Goal: Task Accomplishment & Management: Manage account settings

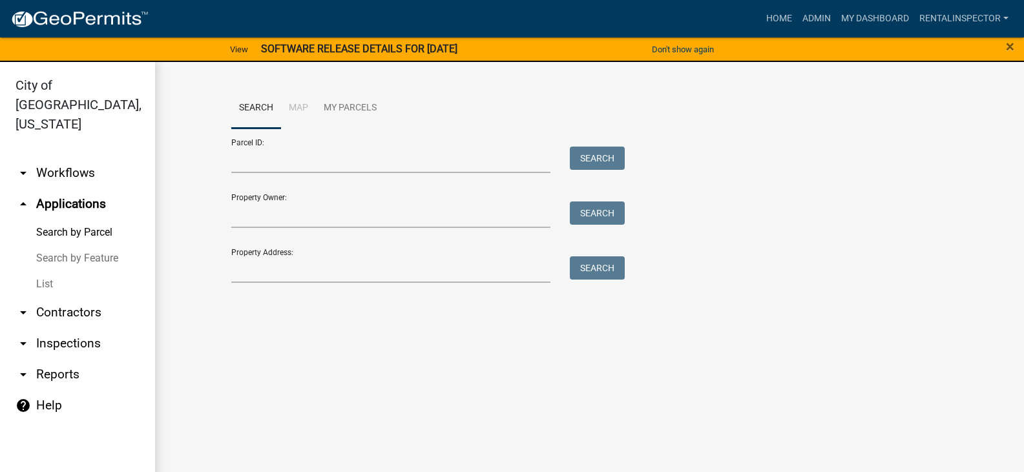
click at [728, 117] on ul "Search Map My Parcels" at bounding box center [589, 108] width 717 height 41
click at [1013, 47] on span "×" at bounding box center [1010, 46] width 8 height 18
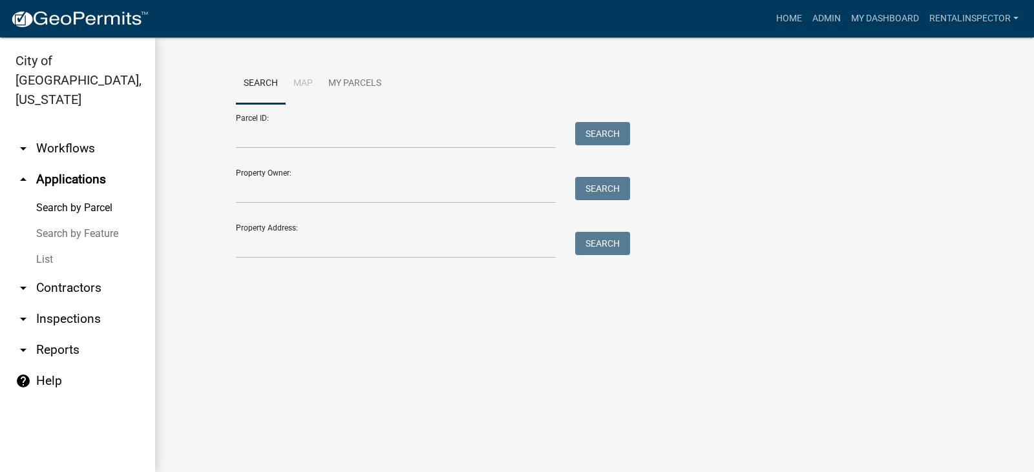
click at [44, 247] on link "List" at bounding box center [77, 260] width 155 height 26
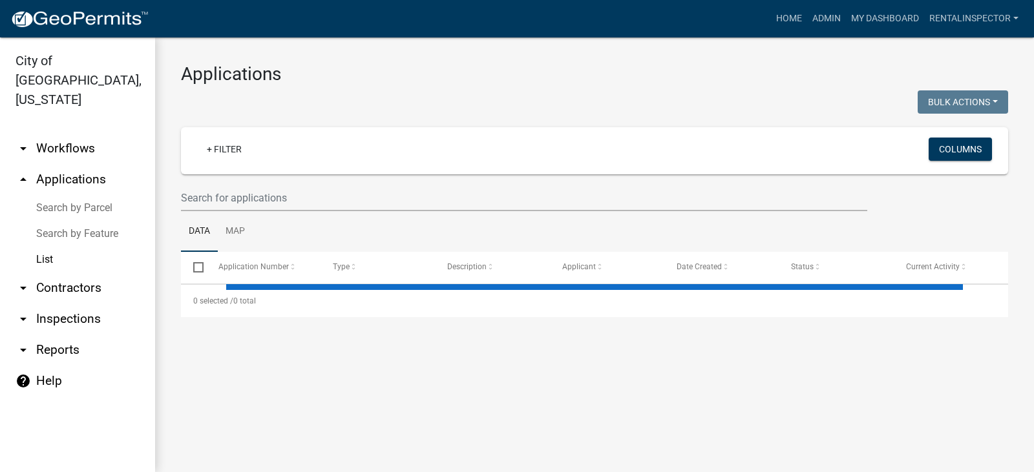
select select "3: 100"
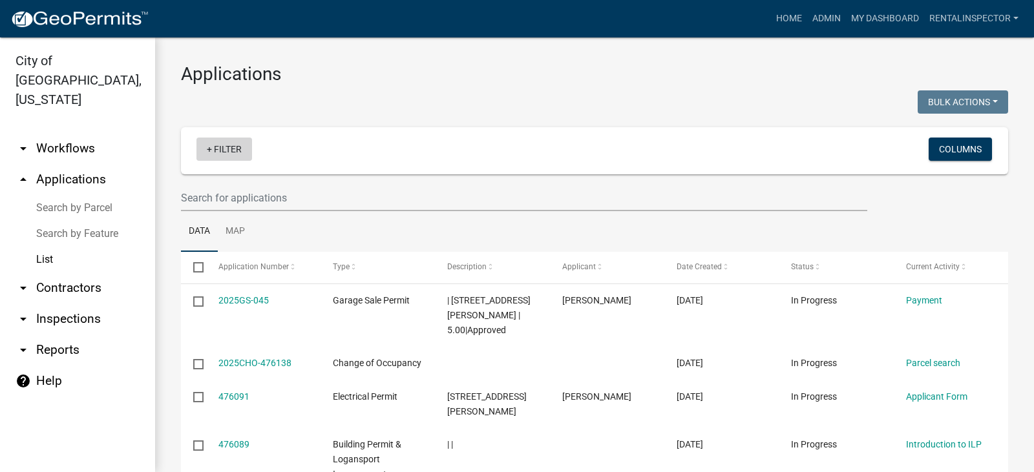
click at [226, 151] on link "+ Filter" at bounding box center [224, 149] width 56 height 23
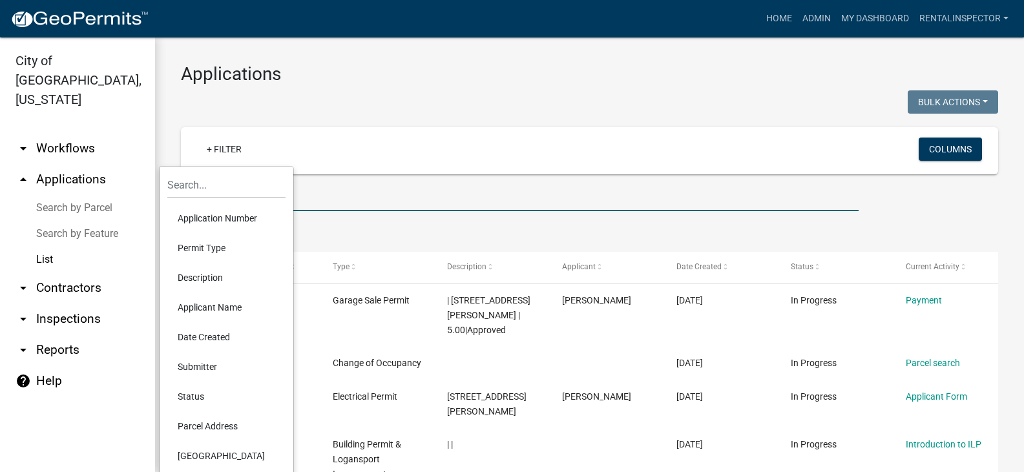
click at [351, 196] on input "text" at bounding box center [520, 198] width 678 height 26
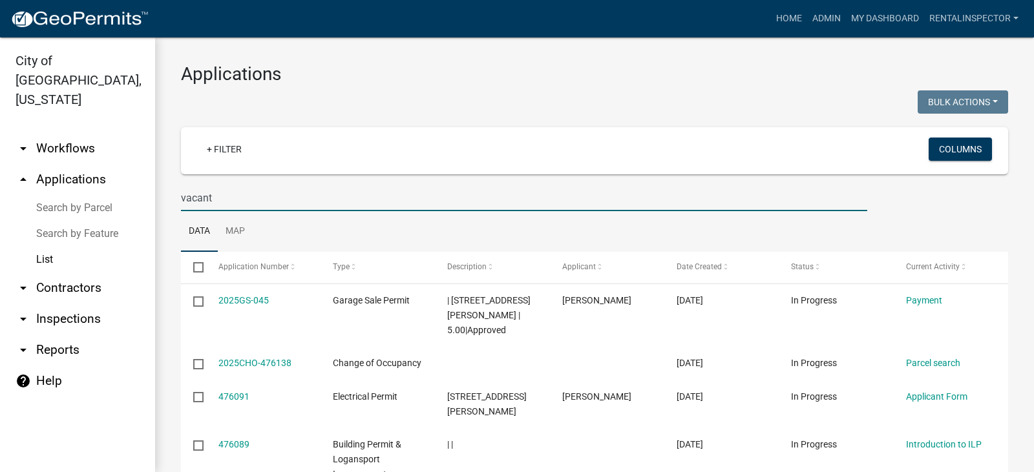
type input "vacant"
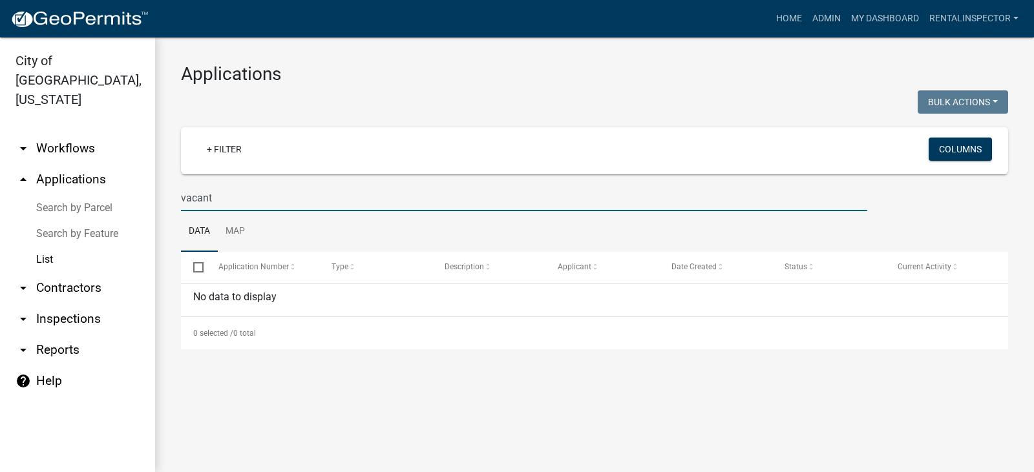
click at [99, 221] on link "Search by Feature" at bounding box center [77, 234] width 155 height 26
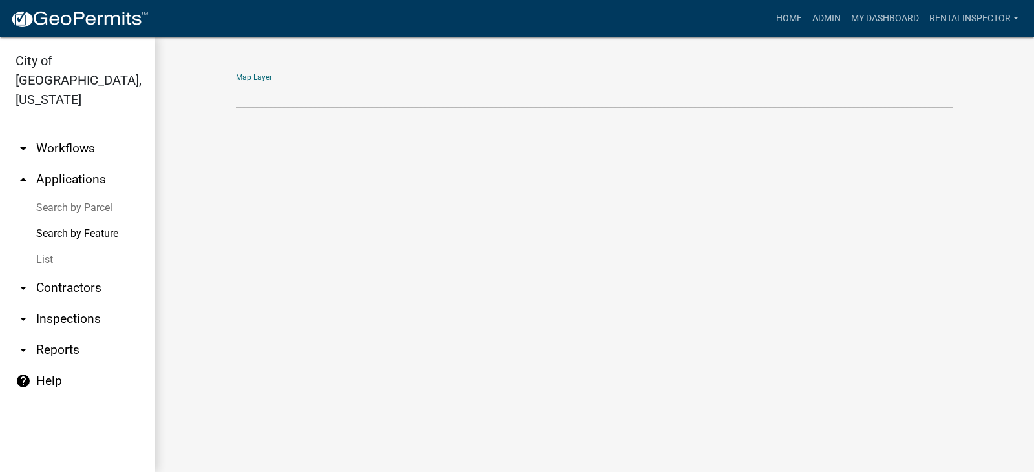
click at [397, 101] on select "Map Layer" at bounding box center [594, 94] width 717 height 26
click at [52, 247] on link "List" at bounding box center [77, 260] width 155 height 26
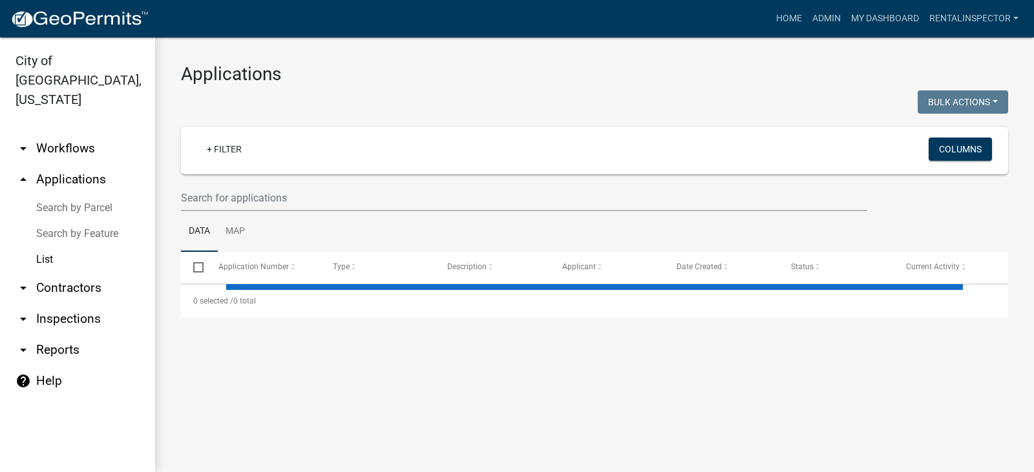
click at [54, 340] on link "arrow_drop_down Reports" at bounding box center [77, 350] width 155 height 31
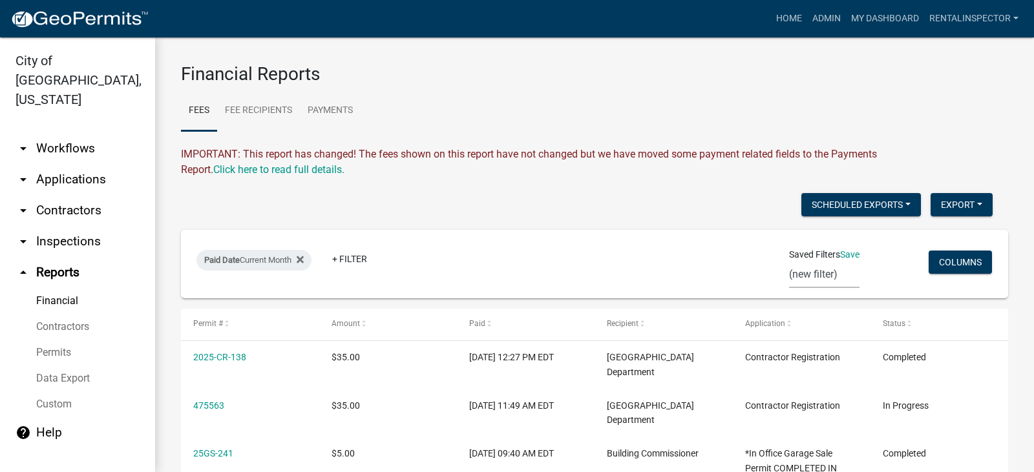
click at [808, 277] on select "(new filter)" at bounding box center [824, 275] width 70 height 26
click at [789, 262] on select "(new filter)" at bounding box center [824, 275] width 70 height 26
click at [812, 272] on select "(new filter)" at bounding box center [824, 275] width 70 height 26
click at [805, 255] on span "Saved Filters" at bounding box center [814, 255] width 51 height 14
click at [352, 264] on link "+ Filter" at bounding box center [350, 258] width 56 height 23
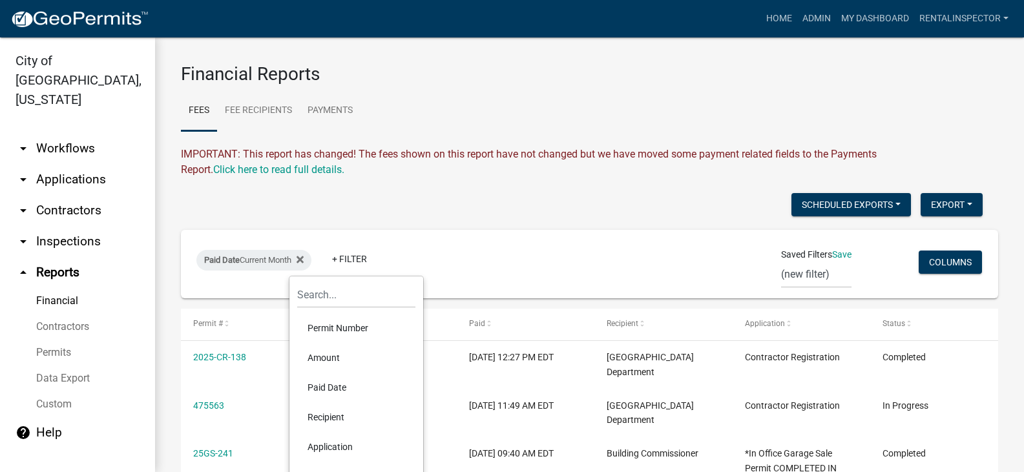
click at [446, 199] on div "Scheduled Exports + Create New Export Excel Format (.xlsx) CSV Format (.csv)" at bounding box center [581, 206] width 821 height 26
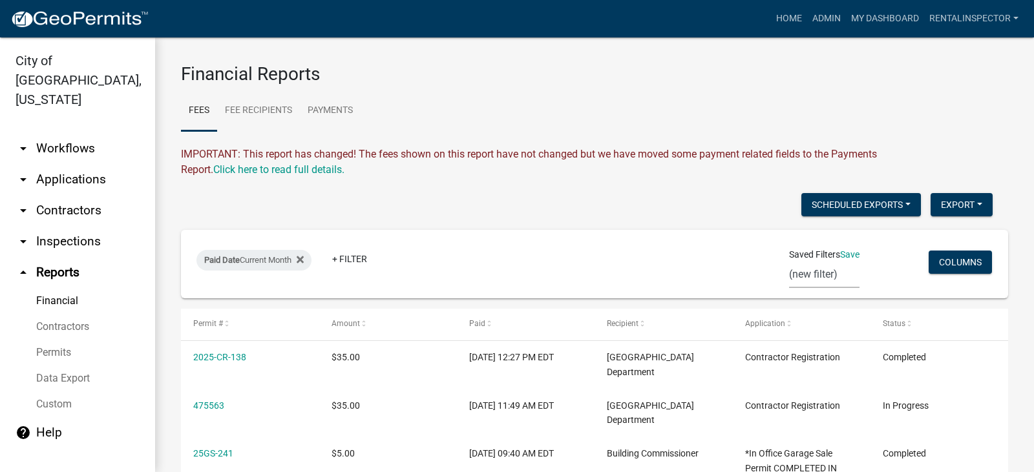
click at [803, 275] on select "(new filter)" at bounding box center [824, 275] width 70 height 26
click at [789, 262] on select "(new filter)" at bounding box center [824, 275] width 70 height 26
click at [943, 266] on button "Columns" at bounding box center [960, 262] width 63 height 23
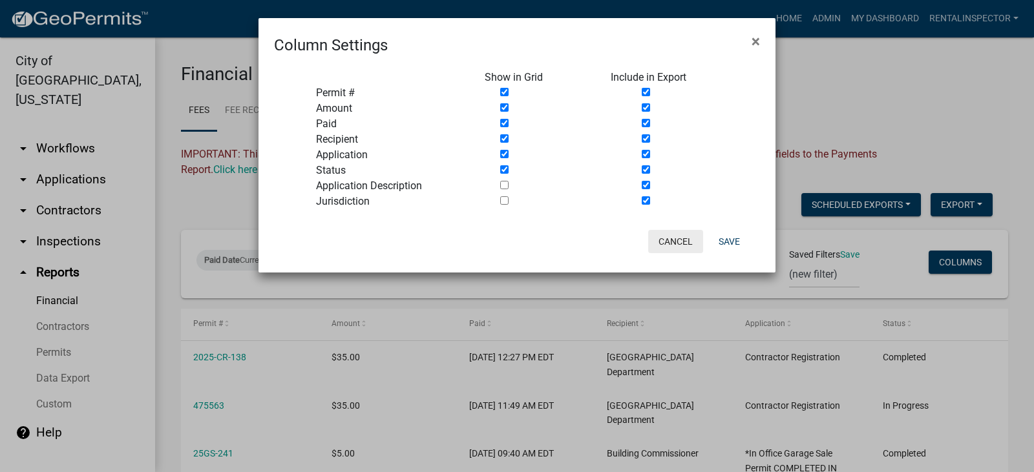
click at [679, 246] on button "Cancel" at bounding box center [675, 241] width 55 height 23
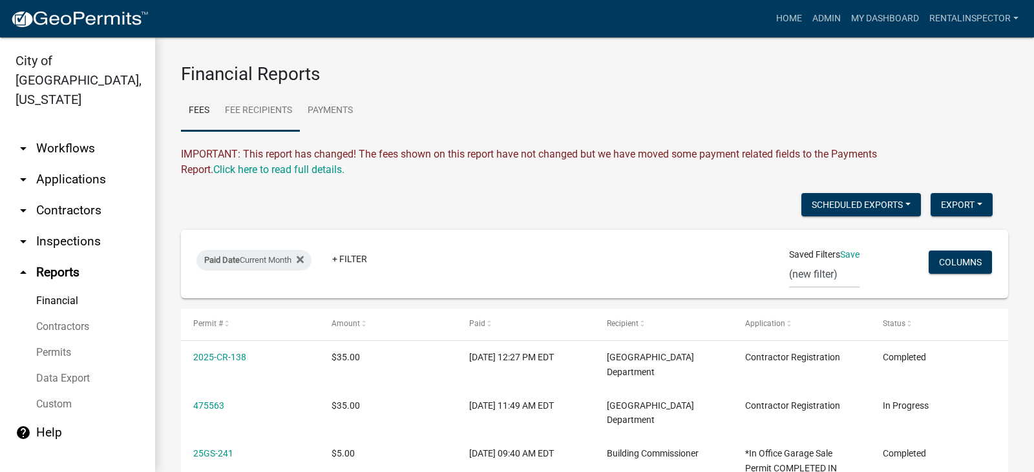
click at [276, 104] on link "Fee Recipients" at bounding box center [258, 110] width 83 height 41
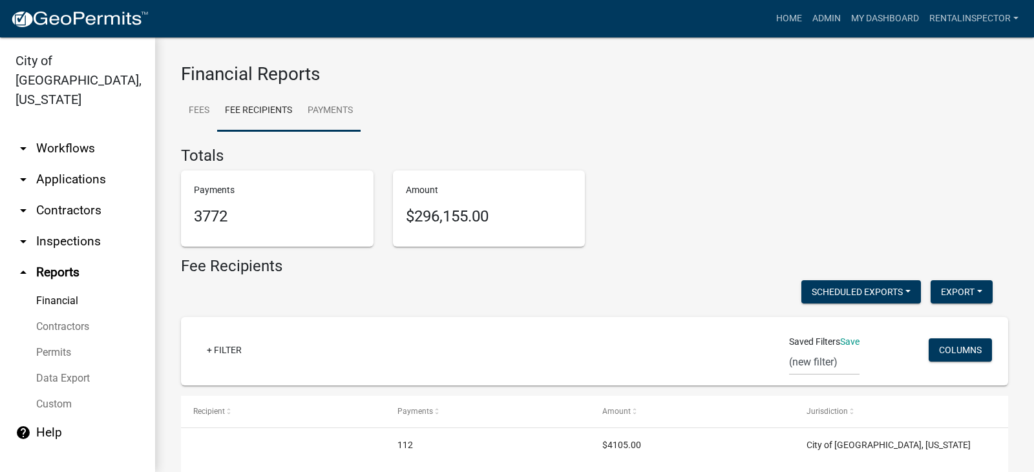
click at [321, 108] on link "Payments" at bounding box center [330, 110] width 61 height 41
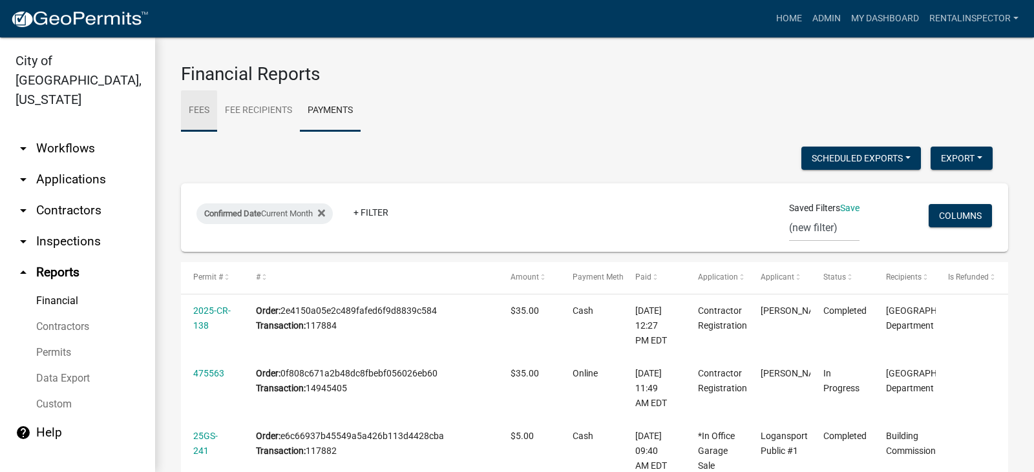
click at [198, 116] on link "Fees" at bounding box center [199, 110] width 36 height 41
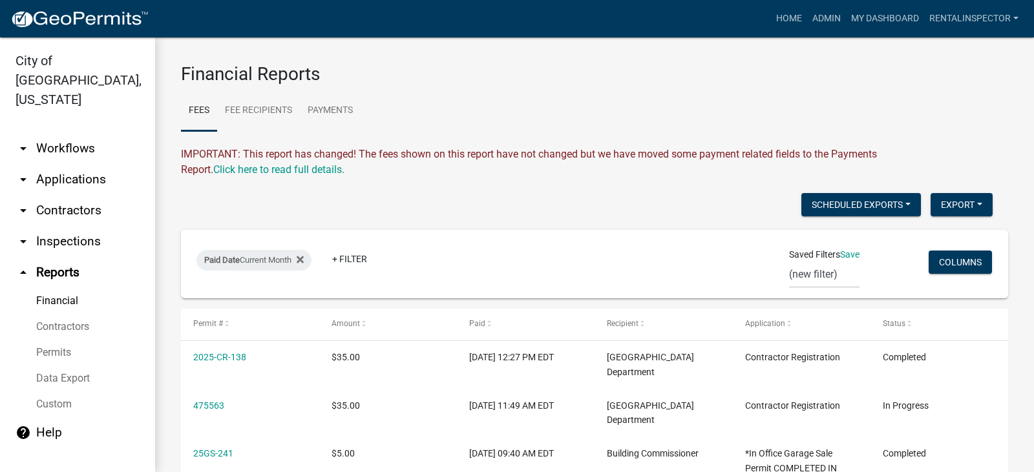
click at [65, 392] on link "Custom" at bounding box center [77, 405] width 155 height 26
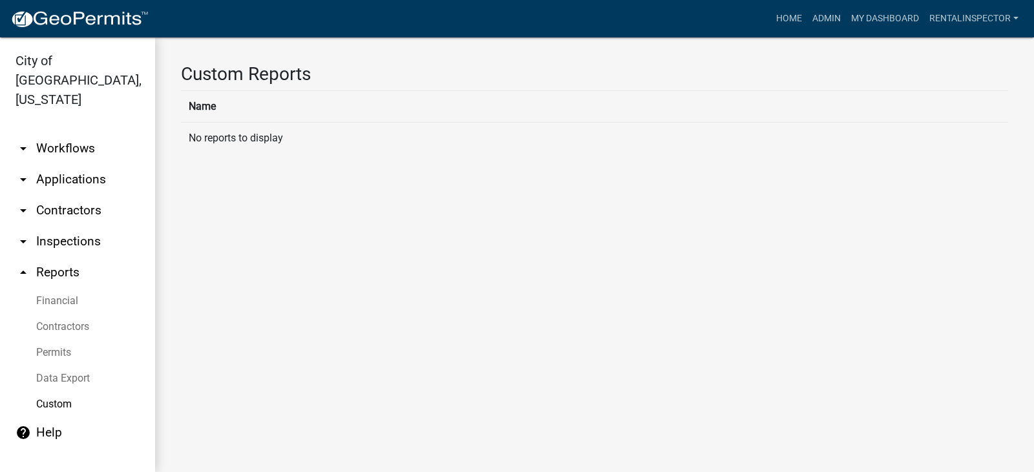
click at [77, 366] on link "Data Export" at bounding box center [77, 379] width 155 height 26
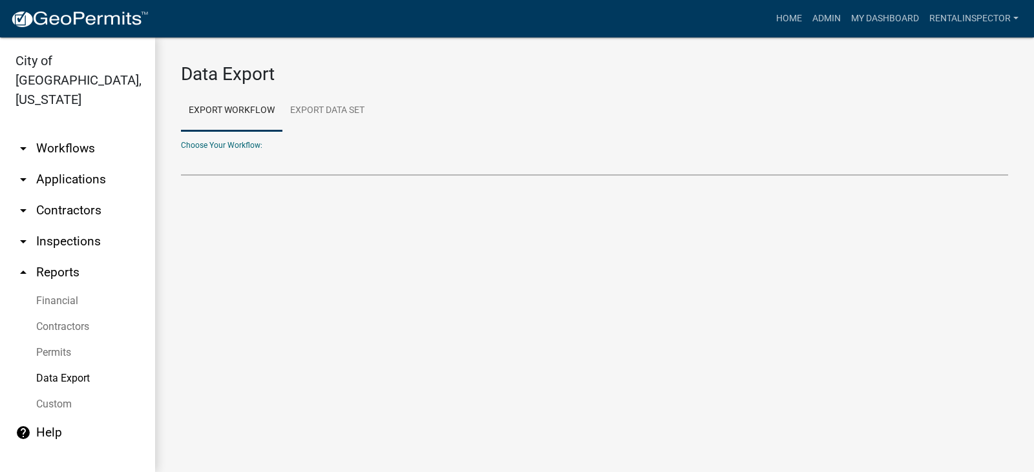
click at [322, 163] on select "Choose Your Workflow:" at bounding box center [594, 162] width 827 height 26
select select "3: Object"
click at [181, 149] on select "*In Office GARAGE SALE Permit COMPLETED IN OFFICE ONLY Application to Test for …" at bounding box center [594, 162] width 827 height 26
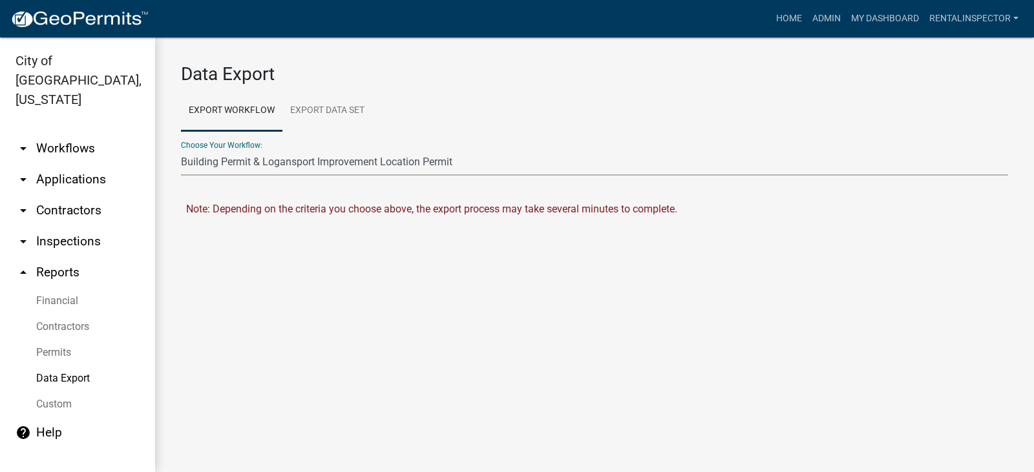
select select "0: null"
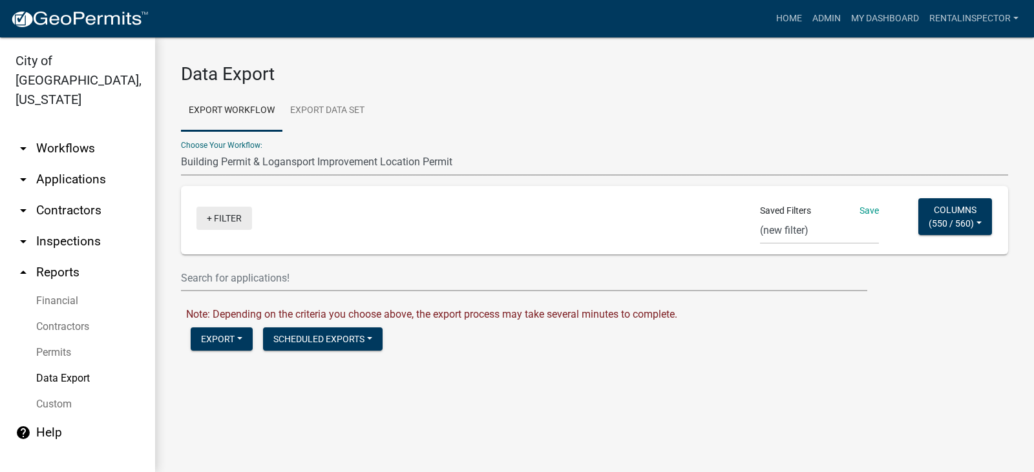
click at [222, 216] on link "+ Filter" at bounding box center [224, 218] width 56 height 23
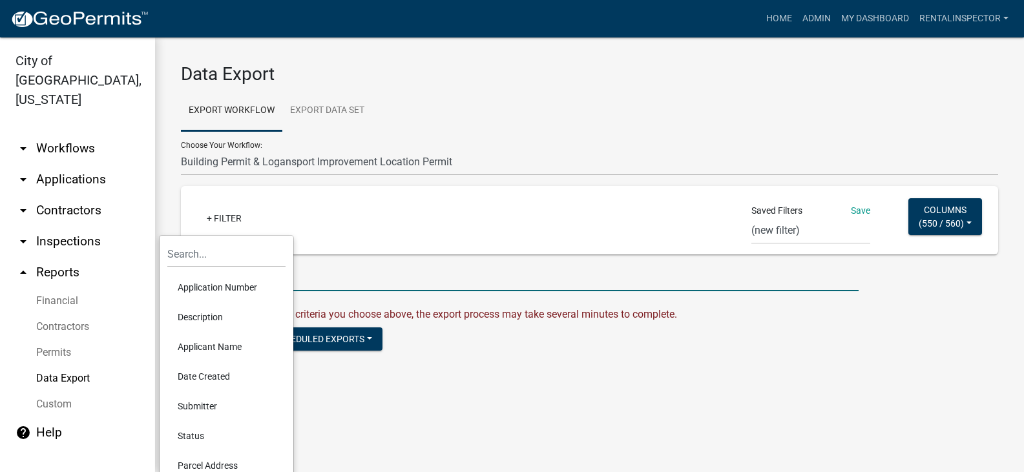
click at [419, 275] on input "text" at bounding box center [520, 278] width 678 height 26
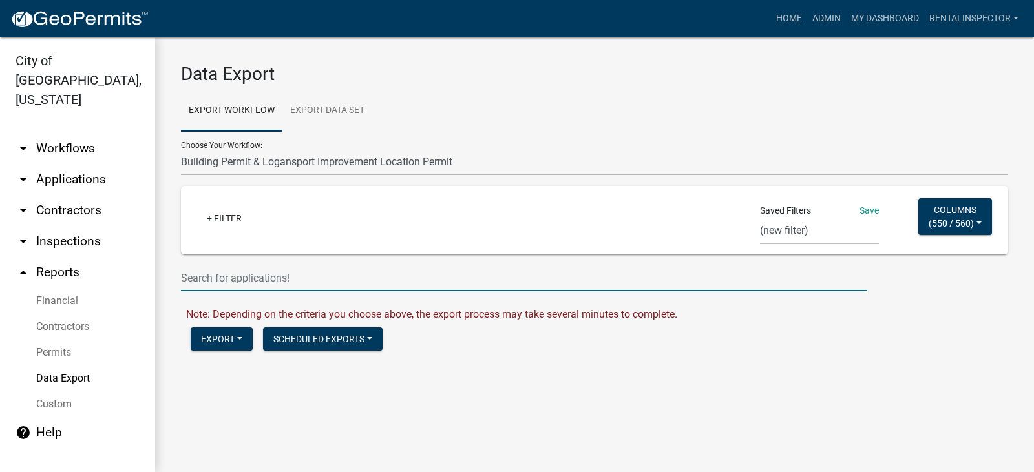
click at [819, 226] on select "week mow list week mow list grass 2 trash trash containers Contractor with type…" at bounding box center [819, 231] width 119 height 26
click at [665, 268] on input "text" at bounding box center [524, 278] width 686 height 26
type input "vacant"
click at [918, 198] on button "Columns ( 550 / 560 )" at bounding box center [955, 216] width 74 height 37
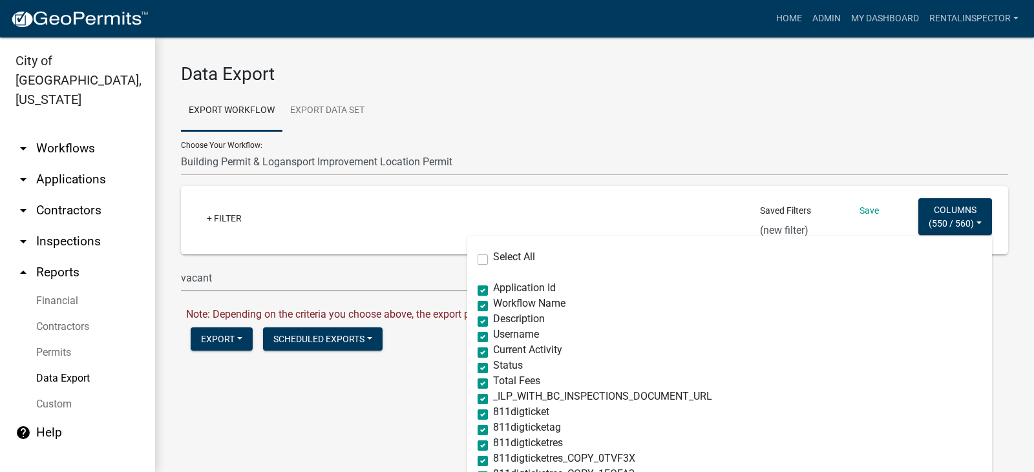
click at [493, 258] on label "Select All" at bounding box center [514, 257] width 42 height 10
click at [493, 258] on input "Select All" at bounding box center [497, 256] width 8 height 8
checkbox input "true"
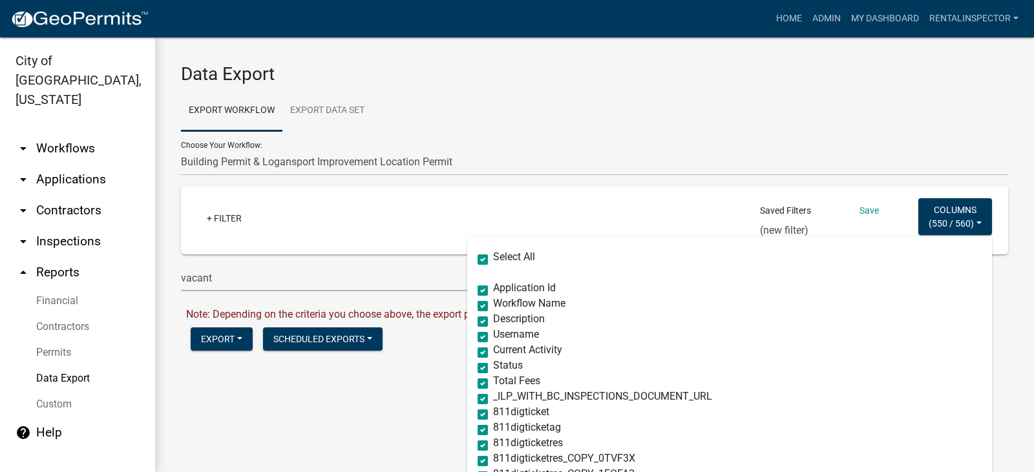
checkbox input "true"
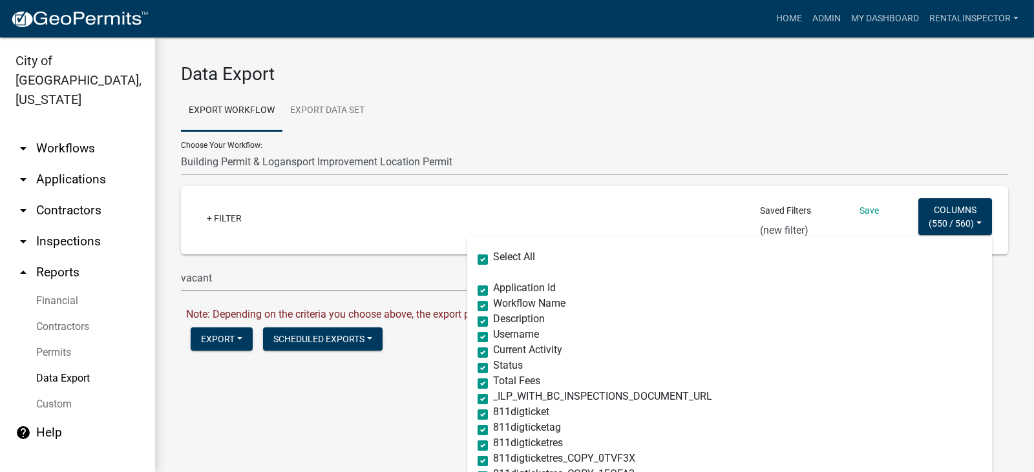
checkbox input "true"
click at [493, 262] on label "Select All" at bounding box center [514, 257] width 42 height 10
click at [493, 260] on input "Select All" at bounding box center [497, 256] width 8 height 8
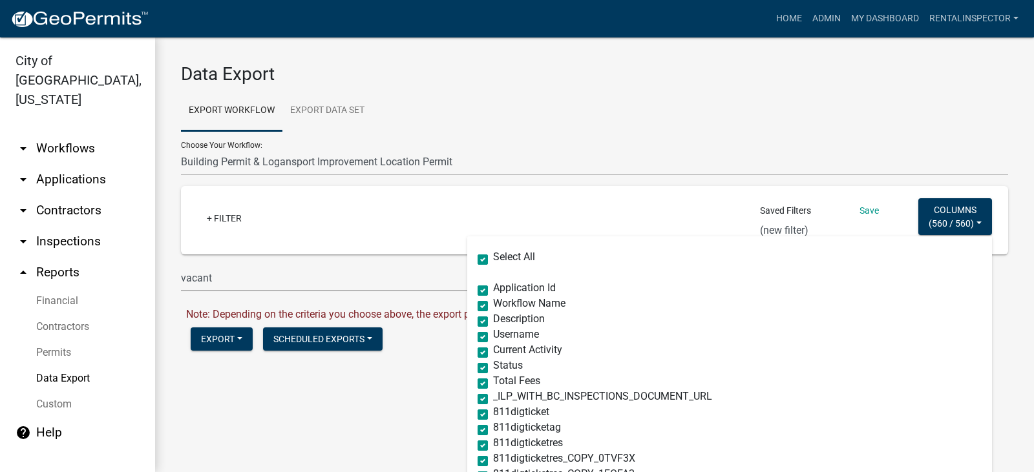
checkbox input "false"
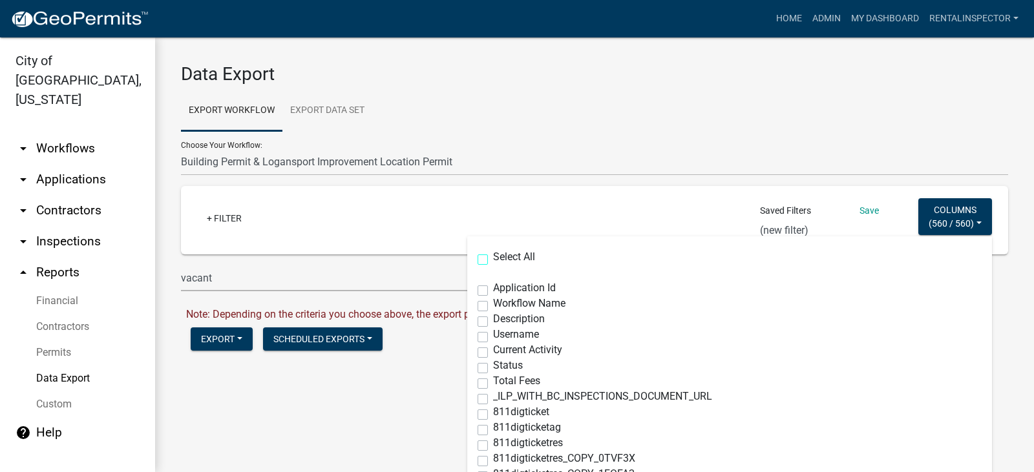
checkbox input "false"
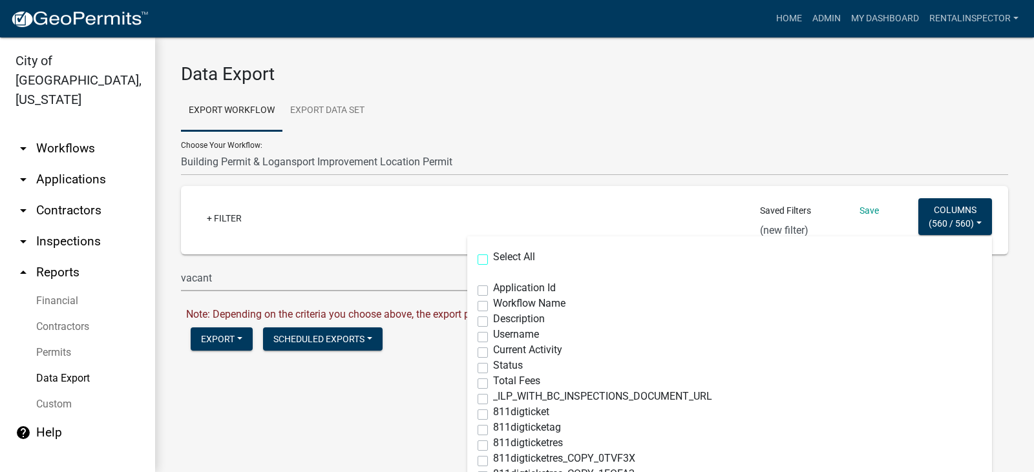
checkbox input "false"
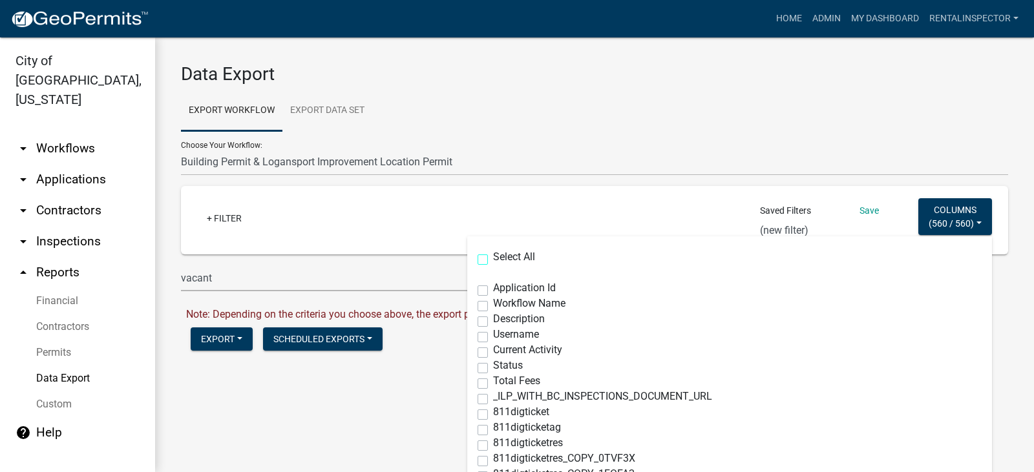
checkbox input "false"
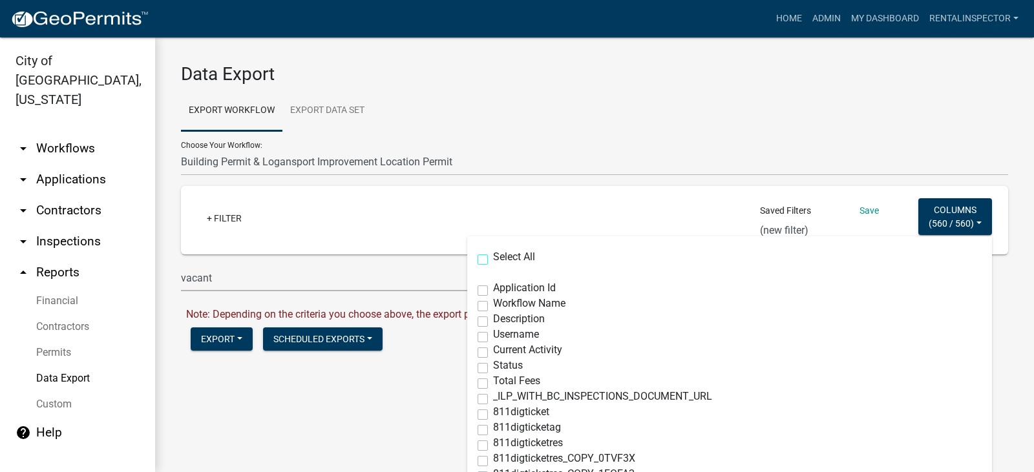
checkbox input "false"
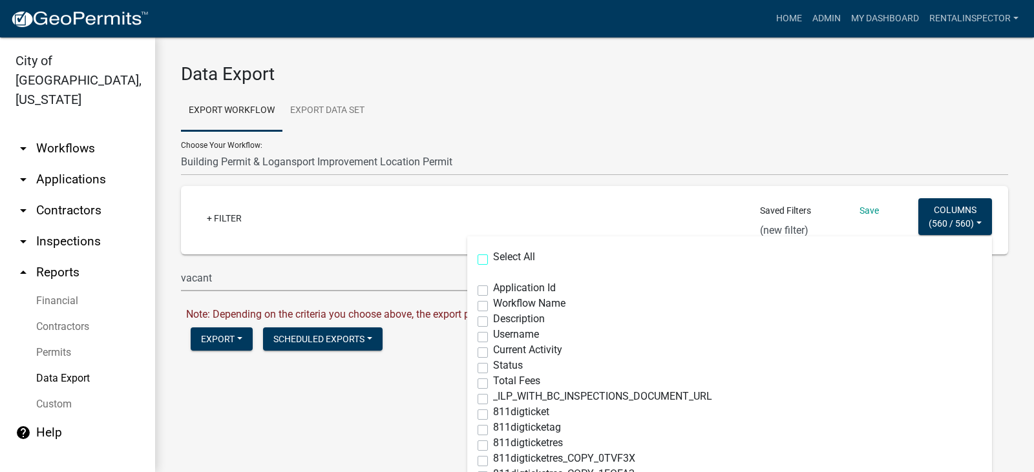
checkbox input "false"
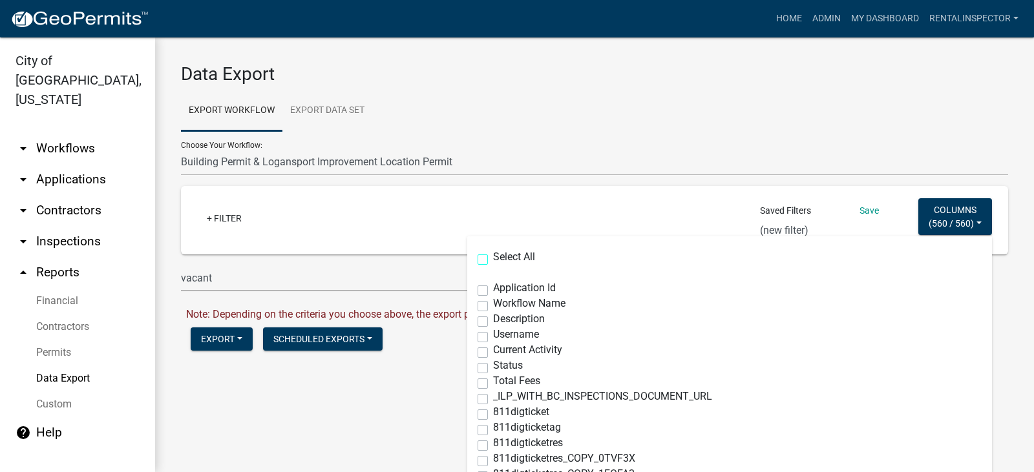
checkbox input "false"
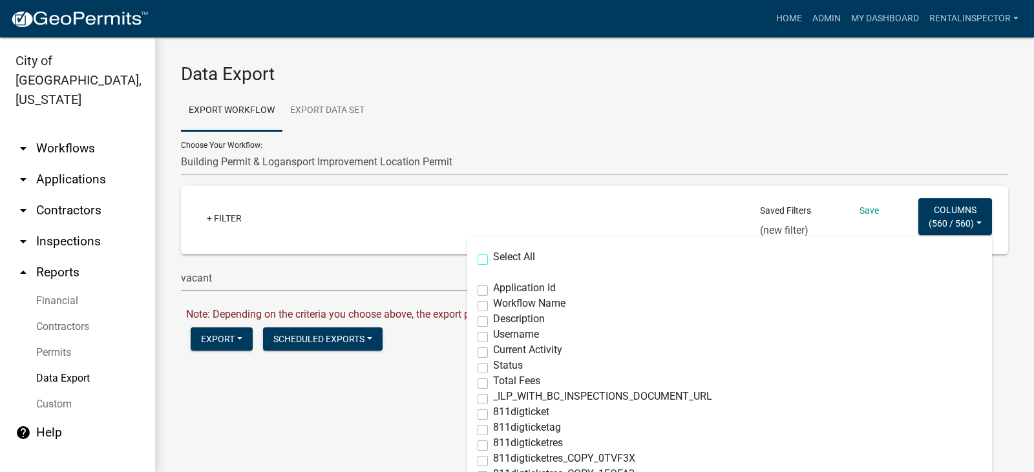
checkbox input "false"
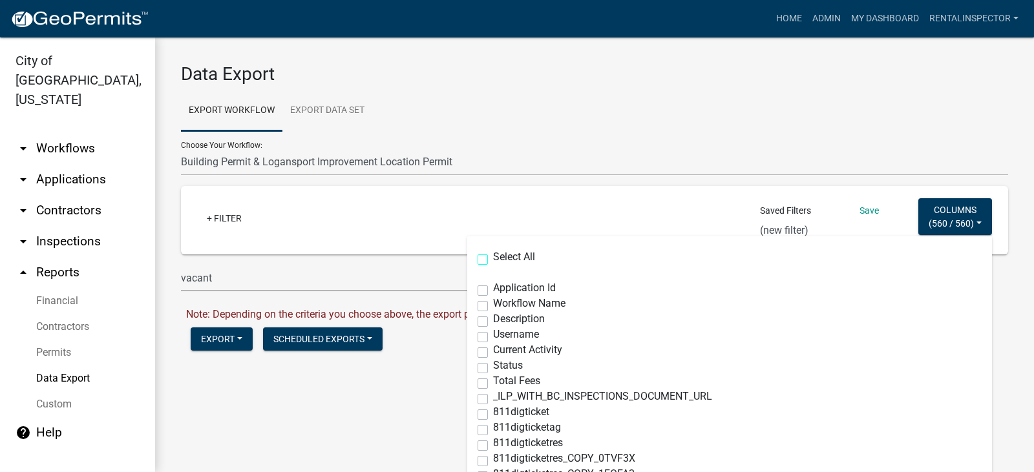
checkbox input "false"
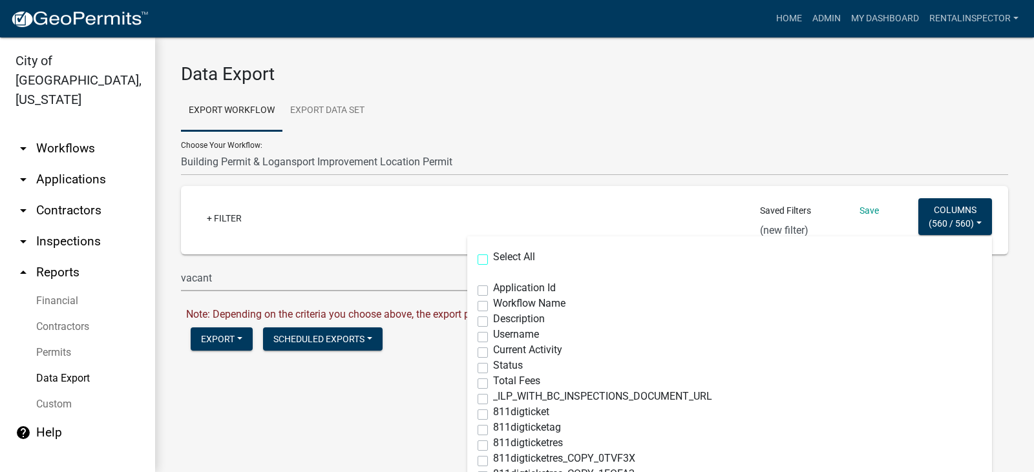
checkbox input "false"
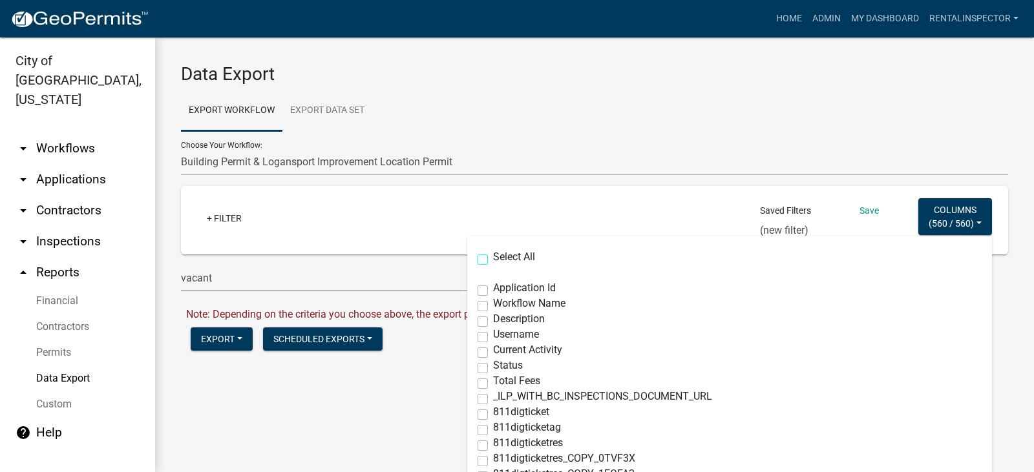
checkbox input "false"
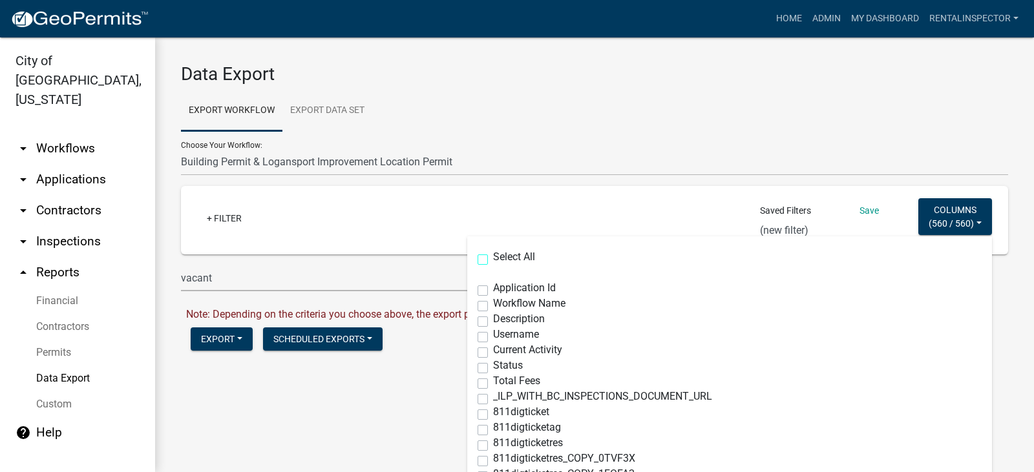
checkbox input "false"
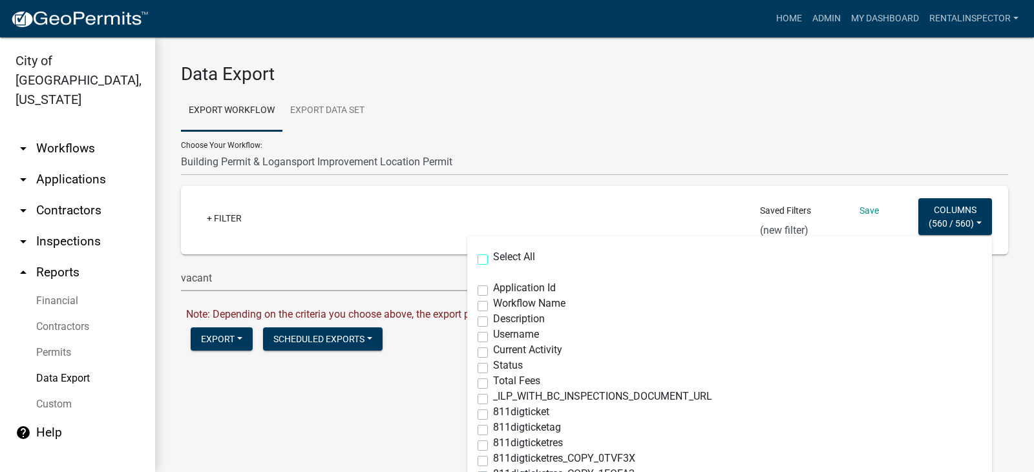
checkbox input "false"
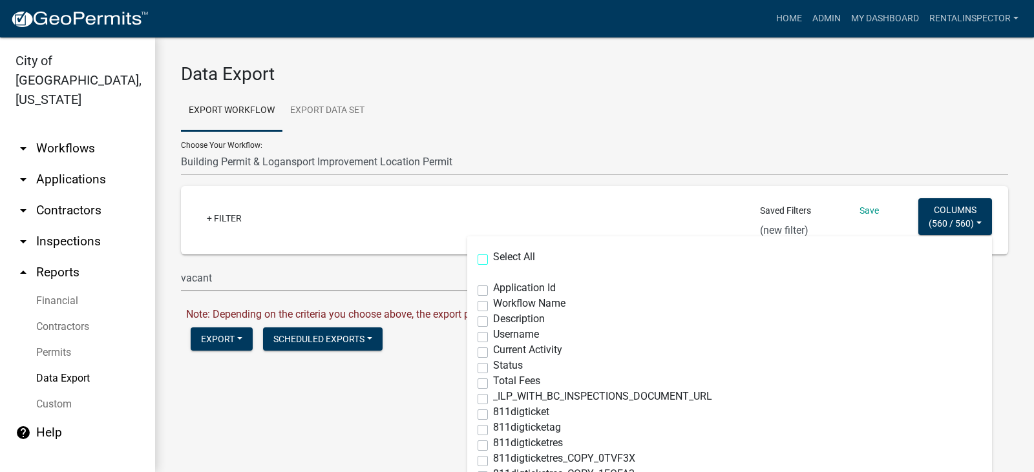
checkbox input "false"
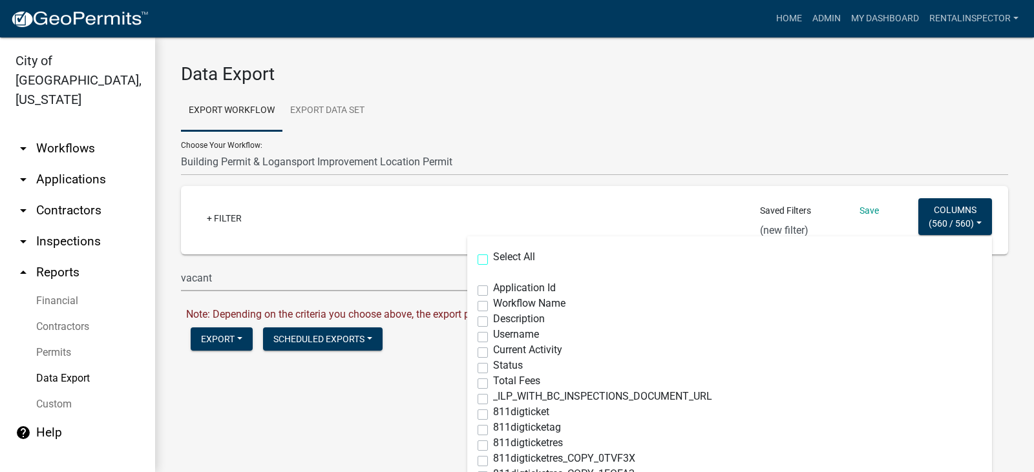
checkbox input "false"
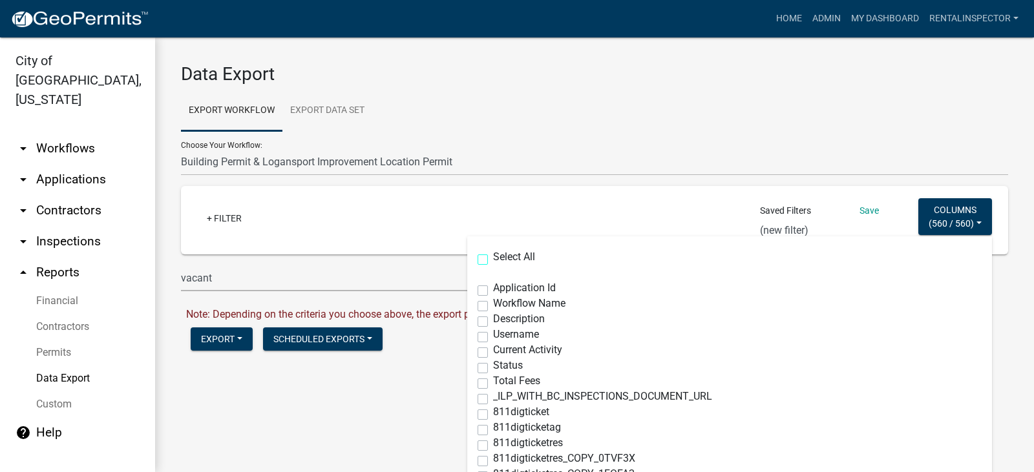
checkbox input "false"
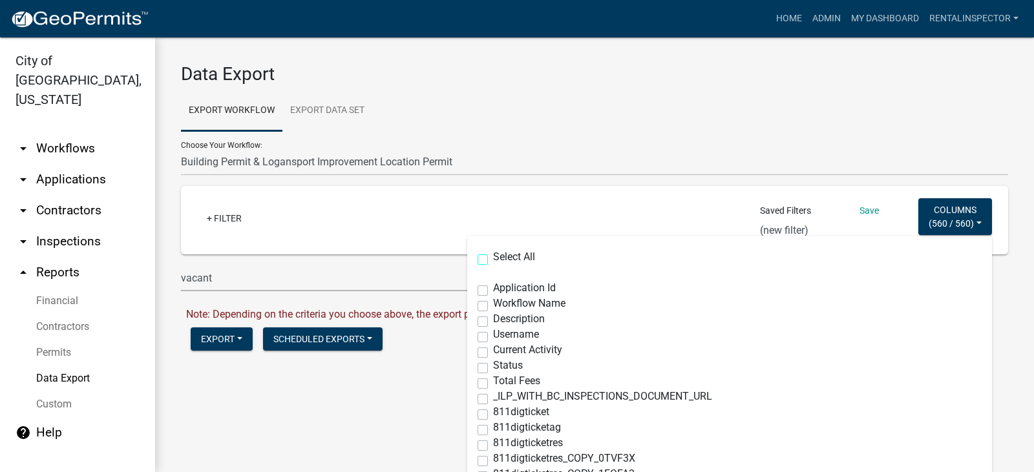
checkbox input "false"
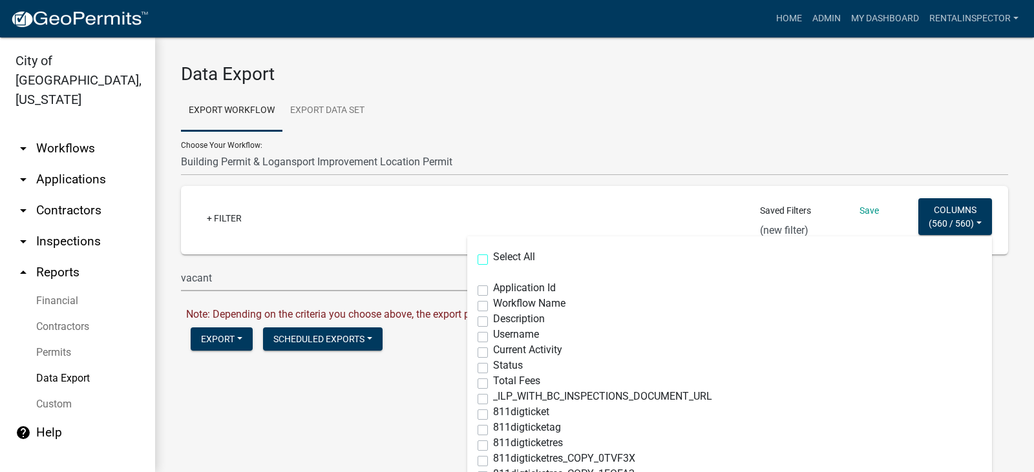
checkbox input "false"
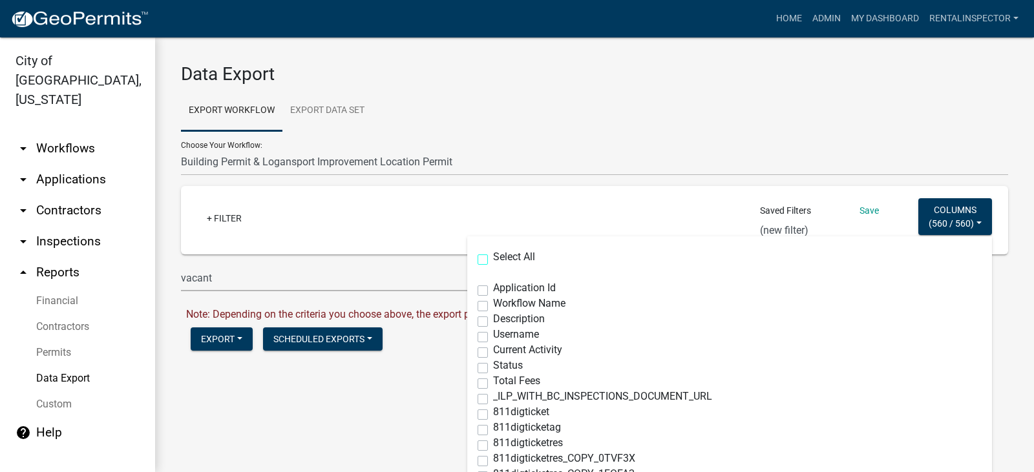
checkbox input "false"
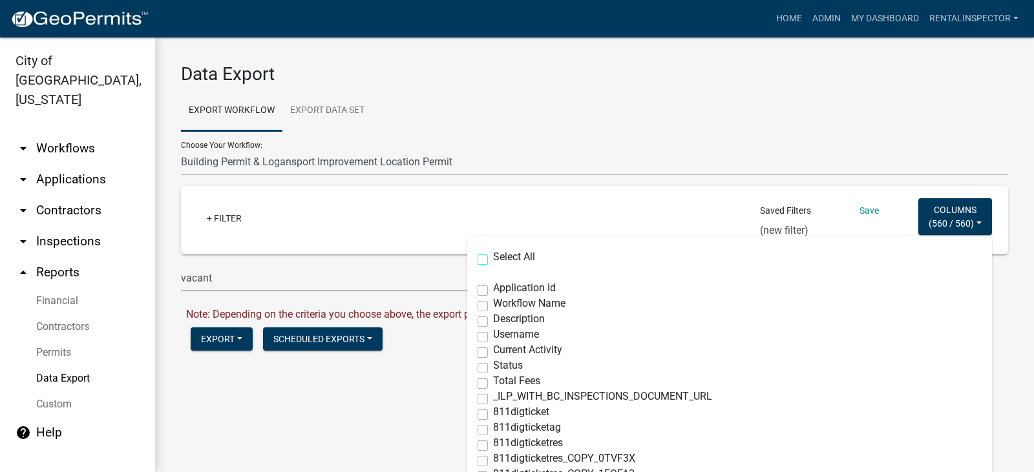
checkbox input "false"
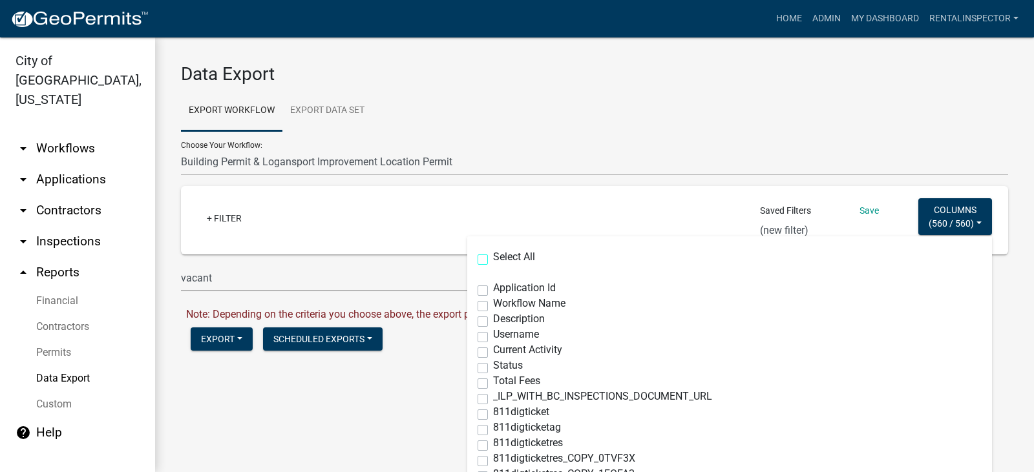
checkbox input "false"
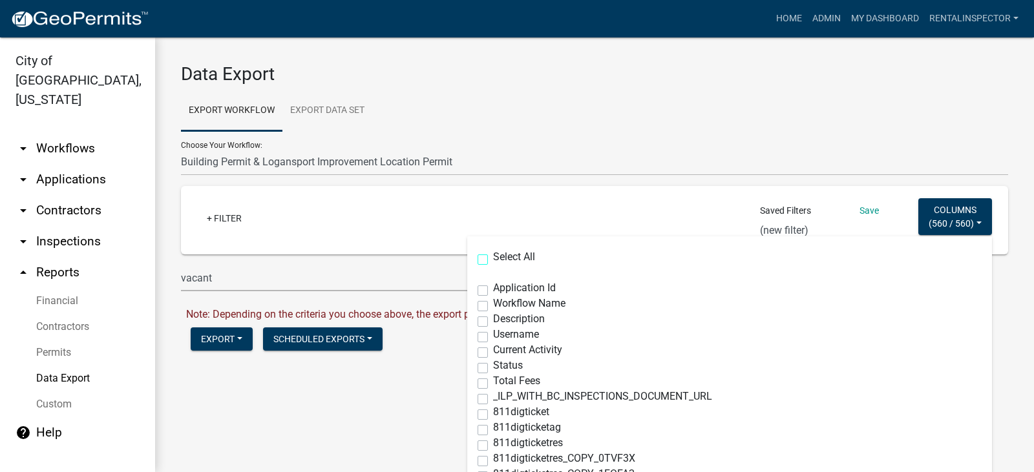
checkbox input "false"
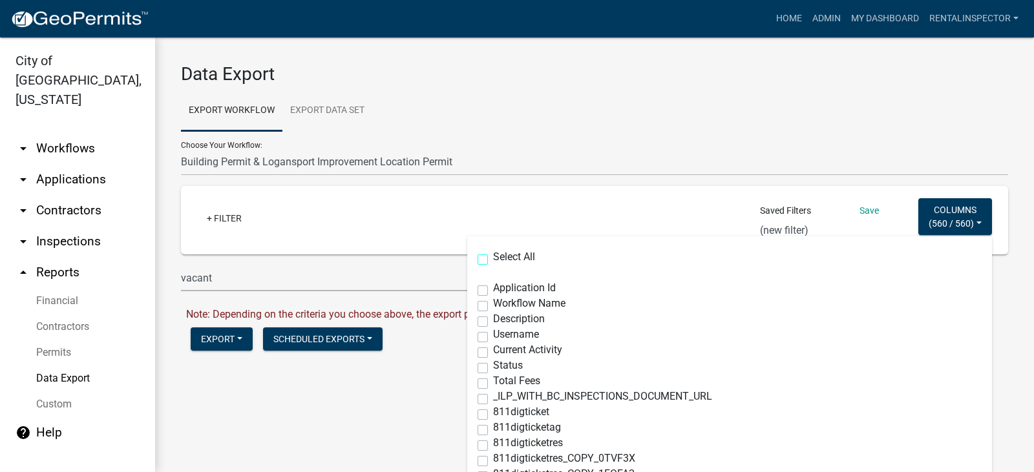
checkbox input "false"
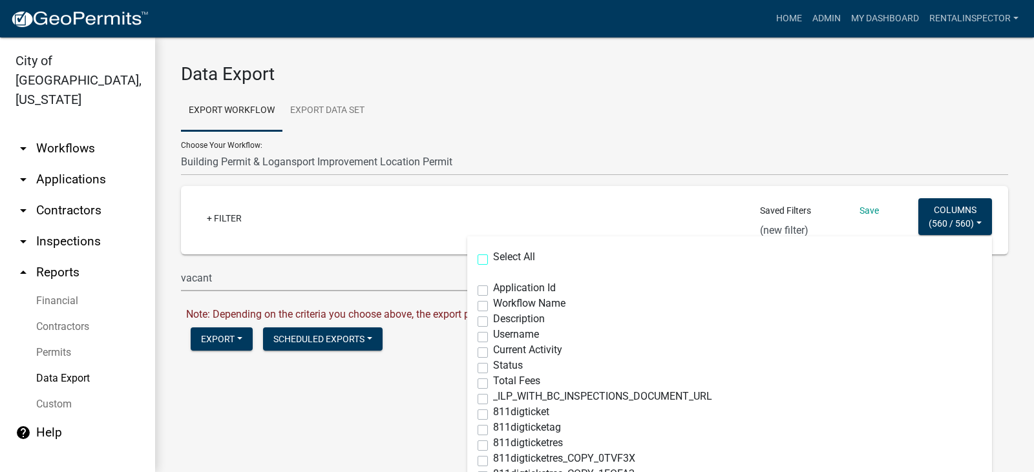
checkbox input "false"
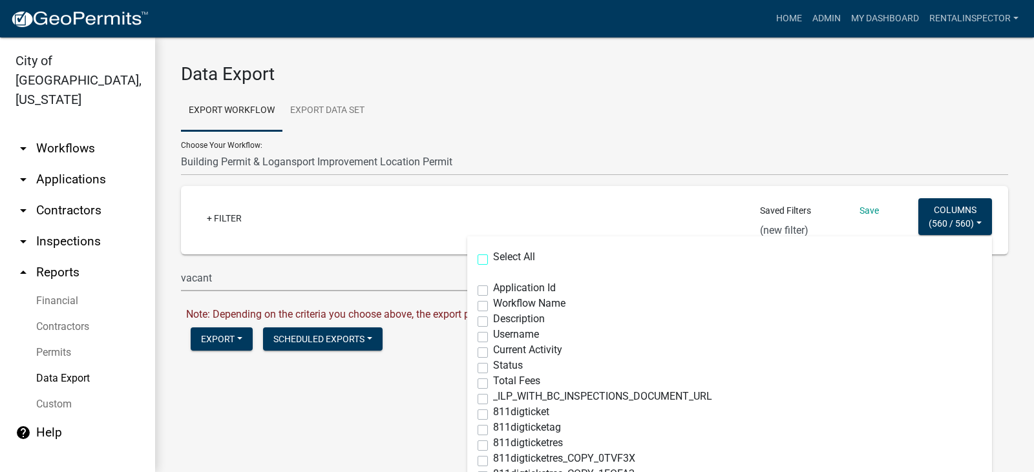
checkbox input "false"
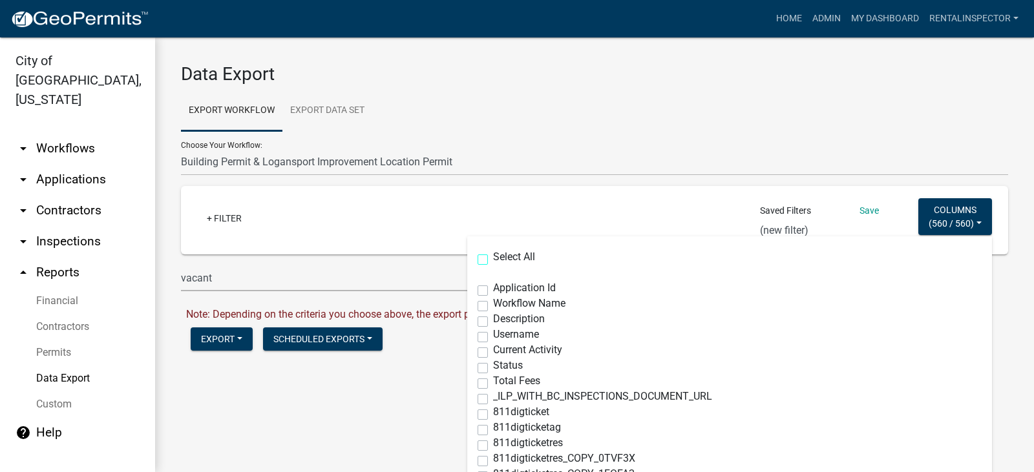
checkbox input "false"
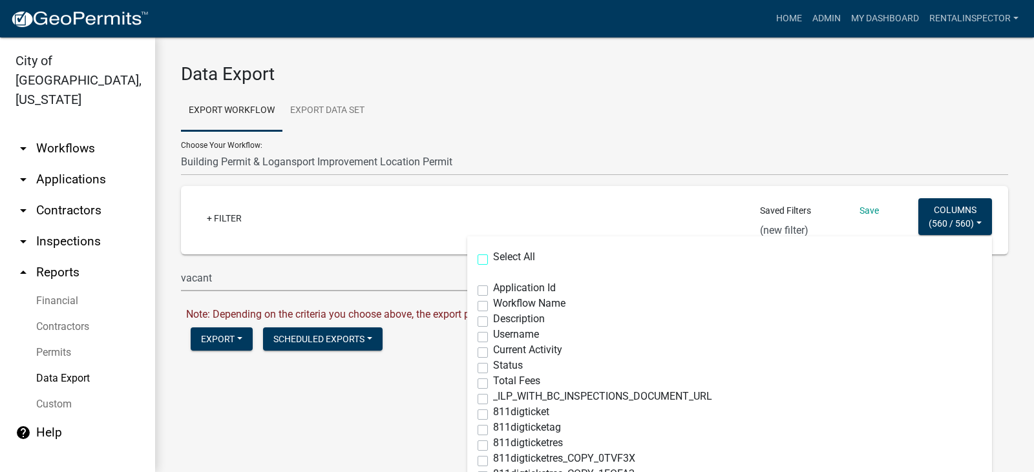
checkbox input "false"
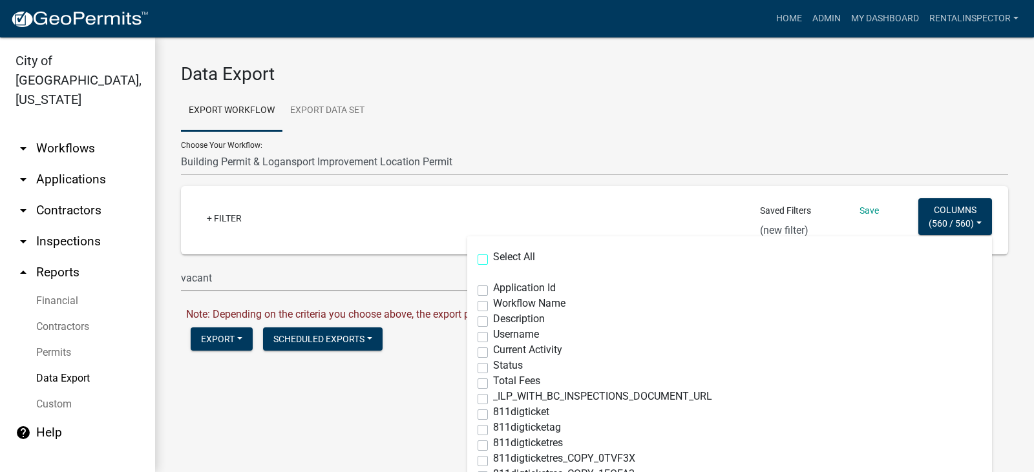
checkbox input "false"
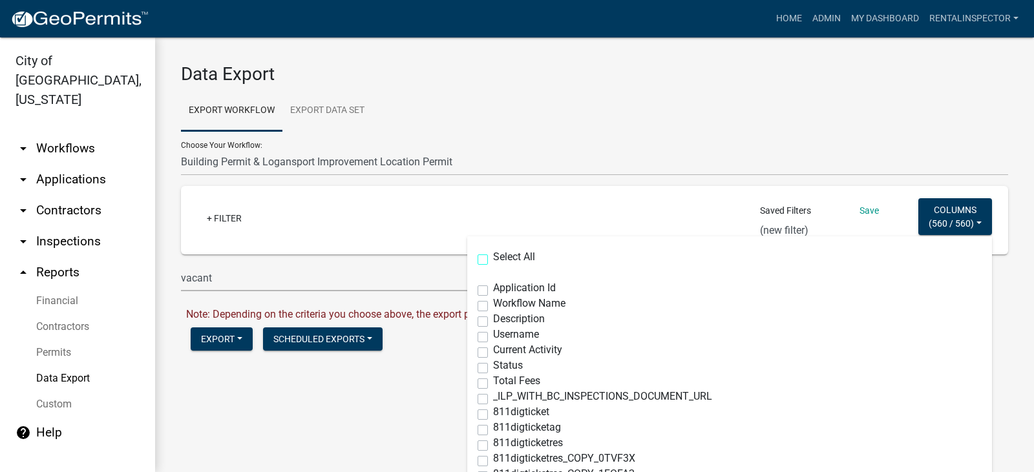
checkbox input "false"
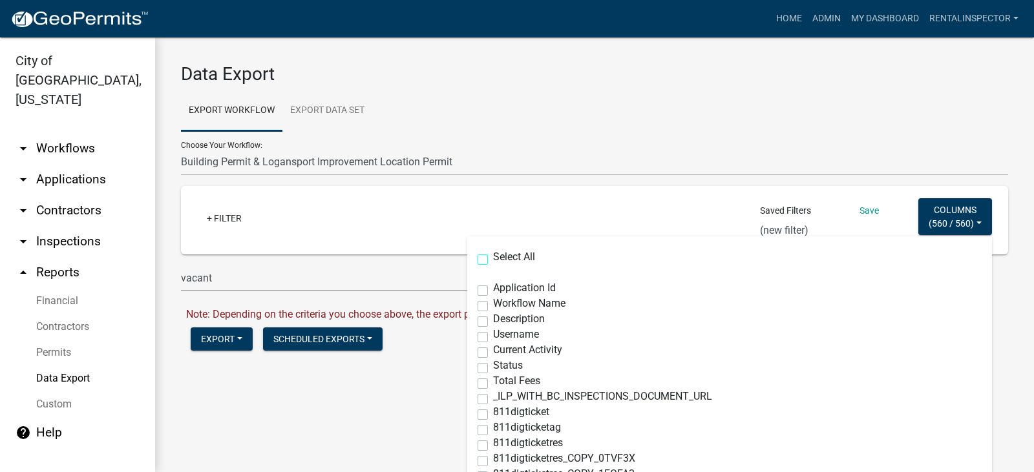
checkbox input "false"
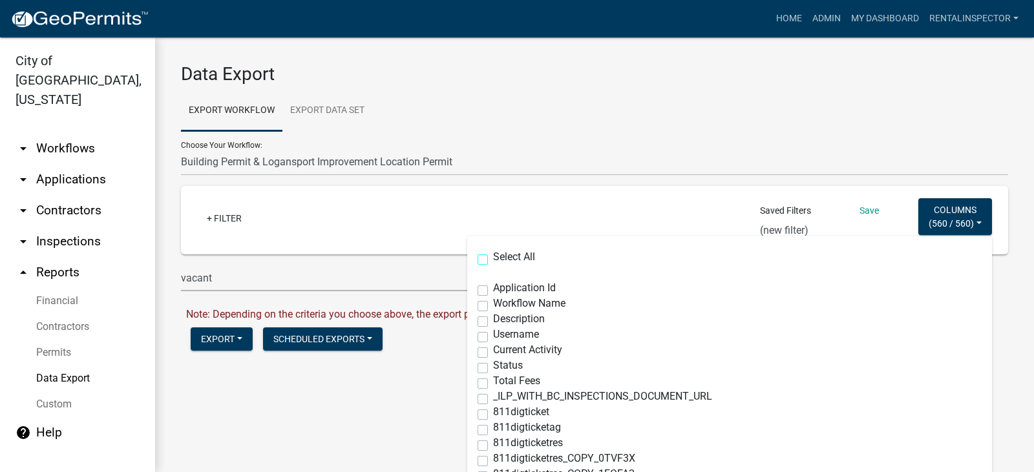
checkbox input "false"
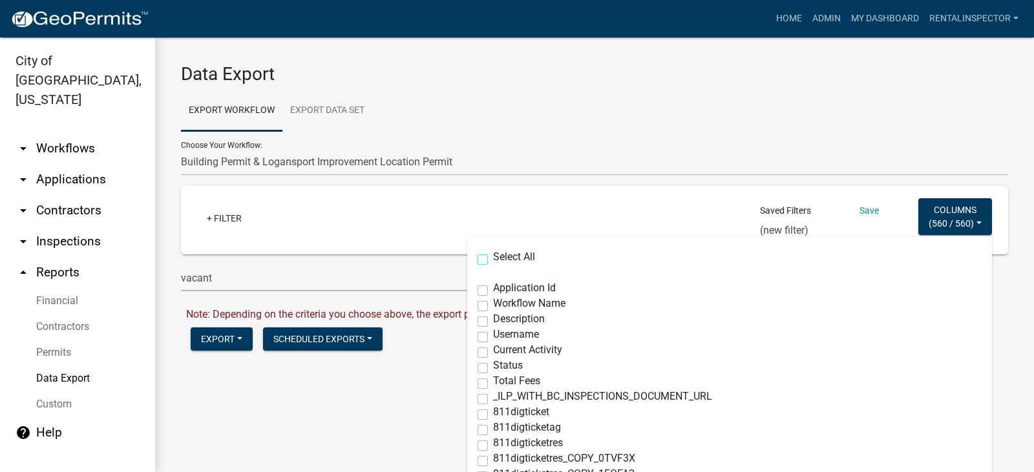
checkbox input "false"
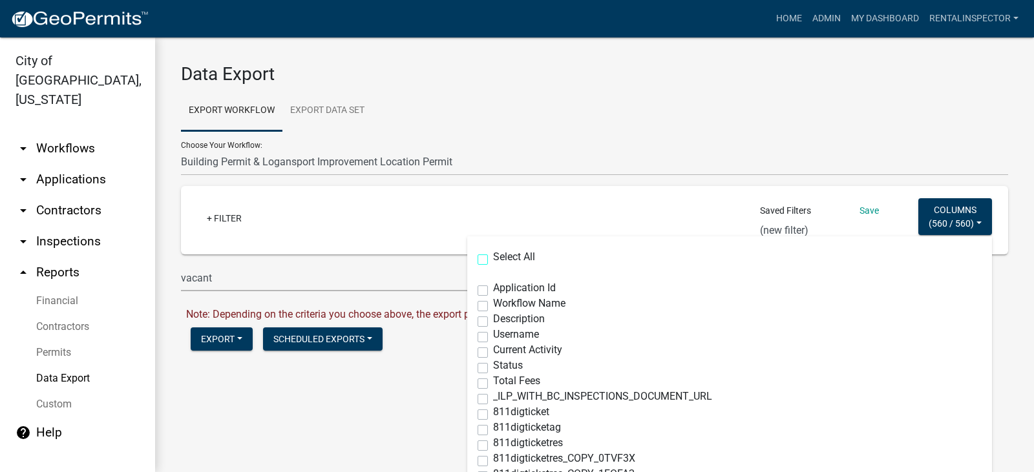
checkbox input "false"
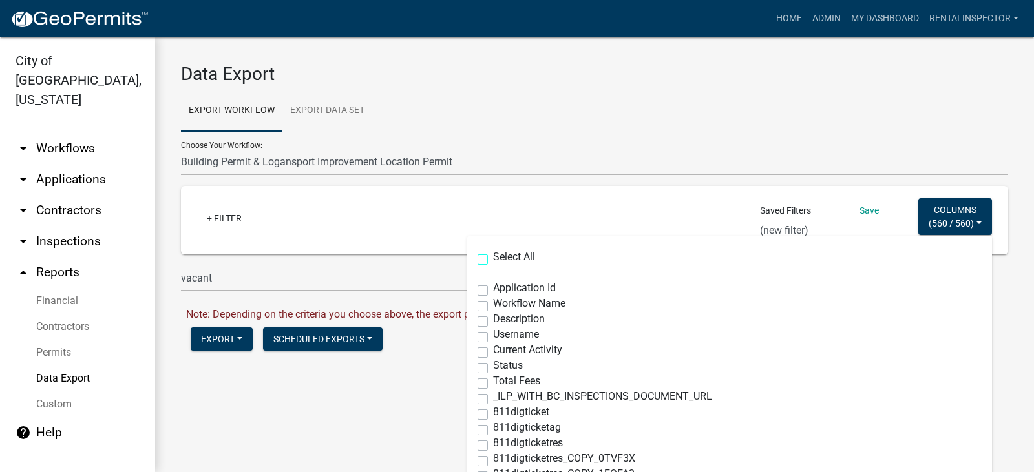
checkbox input "false"
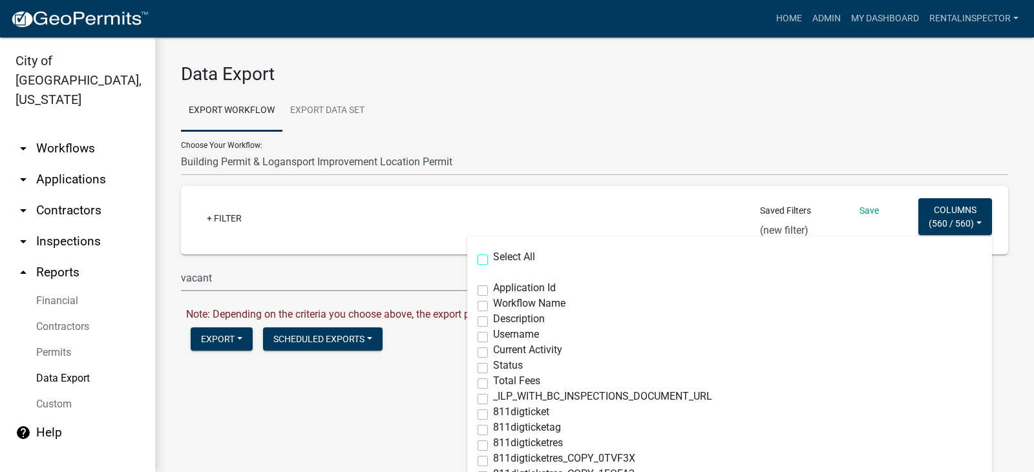
checkbox input "false"
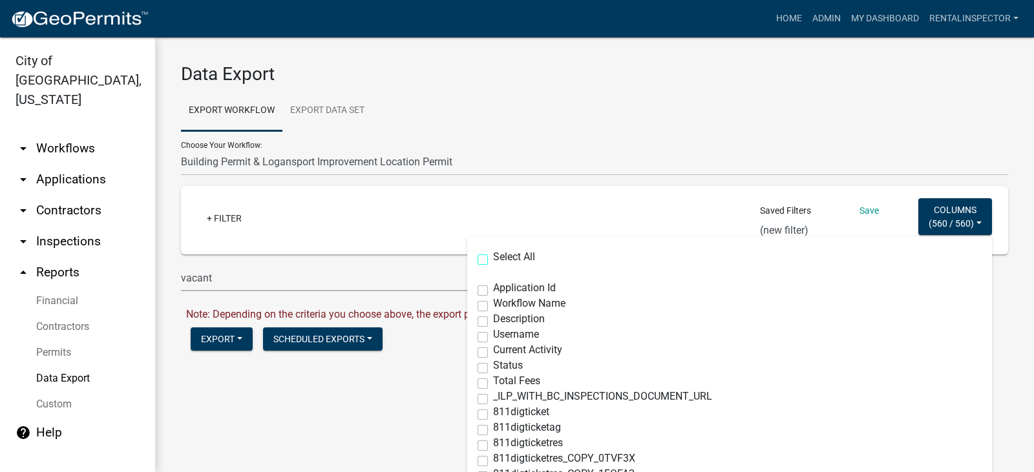
checkbox input "false"
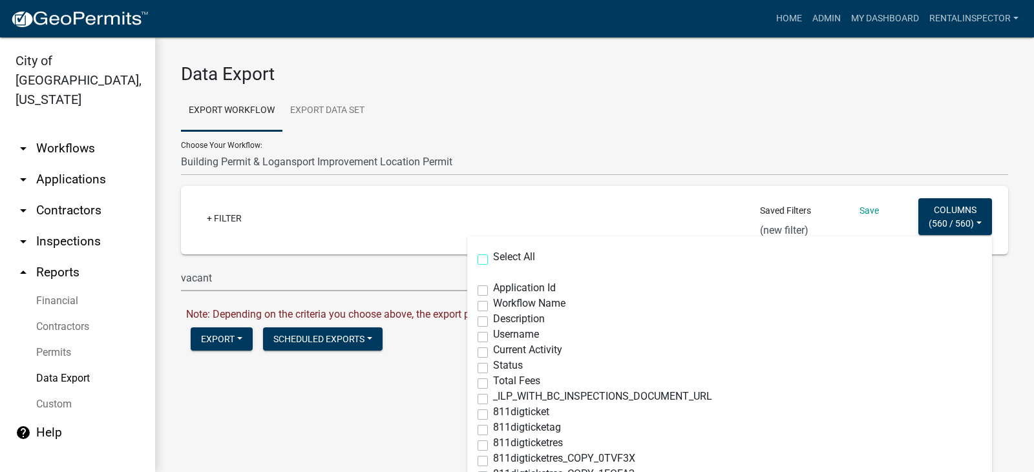
checkbox input "false"
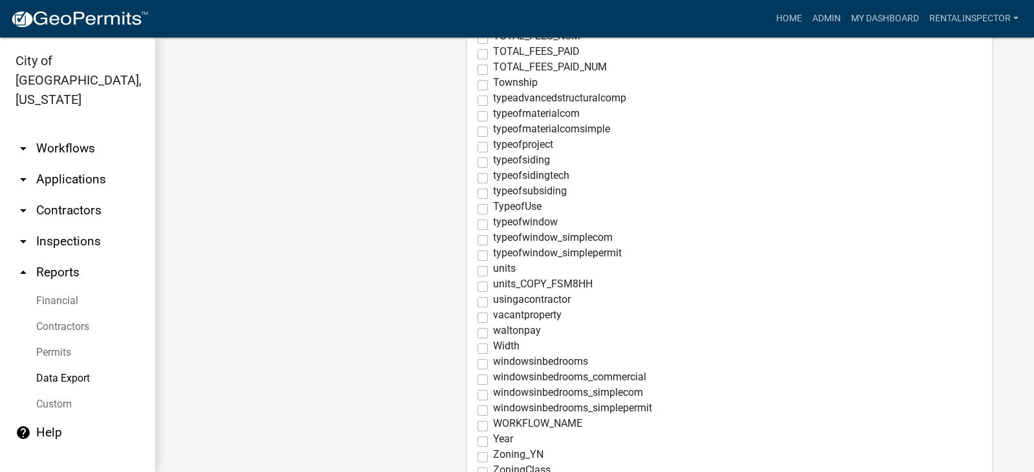
scroll to position [8511, 0]
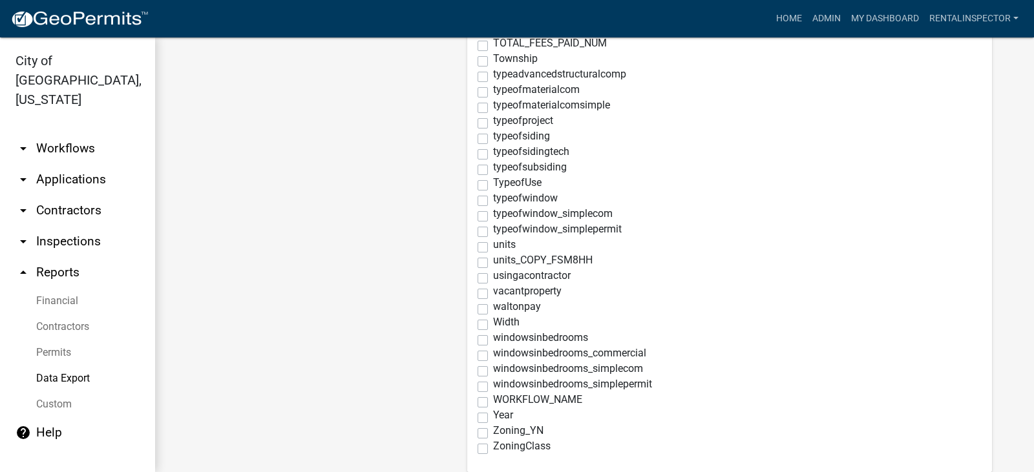
click at [493, 294] on label "vacantproperty" at bounding box center [527, 291] width 68 height 10
click at [493, 294] on input "vacantproperty" at bounding box center [497, 290] width 8 height 8
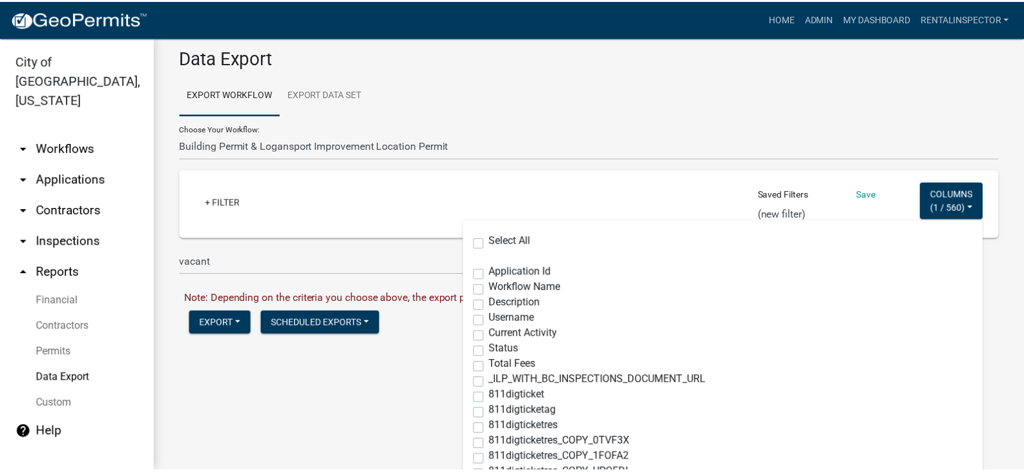
scroll to position [0, 0]
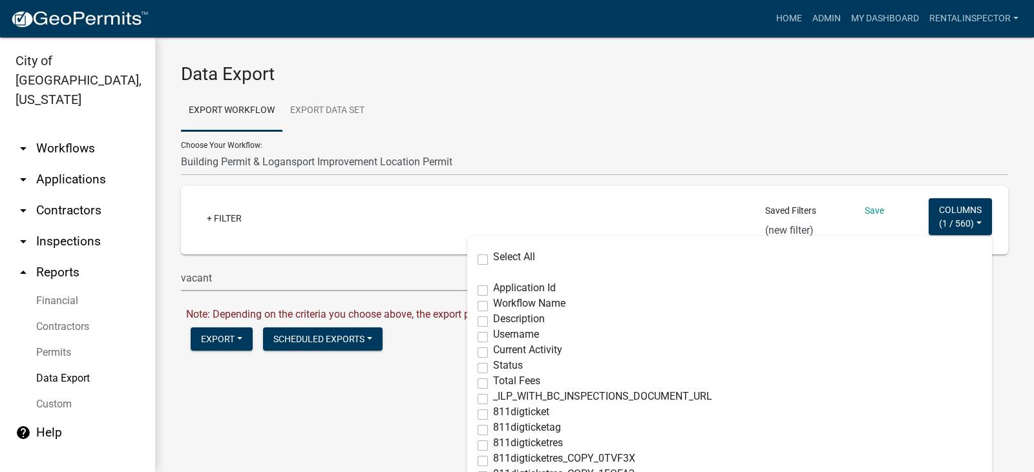
click at [653, 133] on div "Choose Your Workflow: *In Office GARAGE SALE Permit COMPLETED IN OFFICE ONLY Ap…" at bounding box center [594, 153] width 827 height 45
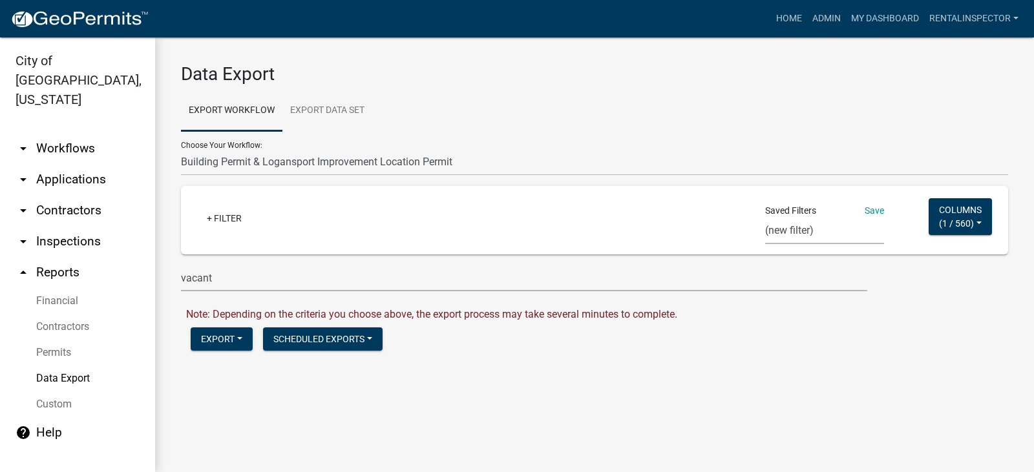
click at [801, 228] on select "week mow list week mow list grass 2 trash trash containers Contractor with type…" at bounding box center [824, 231] width 119 height 26
click at [806, 202] on div "Saved Filters Save week mow list week mow list grass 2 trash trash containers C…" at bounding box center [824, 215] width 119 height 58
click at [946, 234] on button "Columns ( 1 / 560 )" at bounding box center [960, 216] width 63 height 37
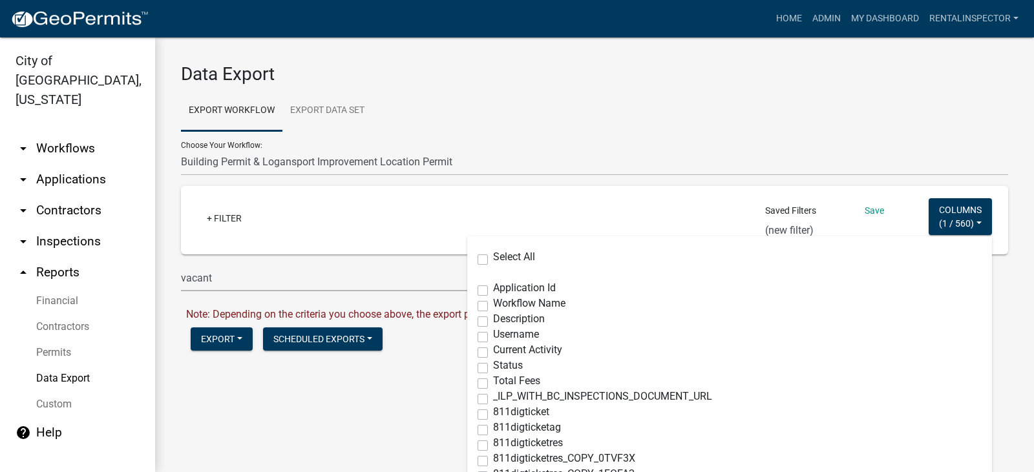
click at [859, 189] on div "Saved Filters Save week mow list week mow list grass 2 trash trash containers C…" at bounding box center [824, 215] width 119 height 58
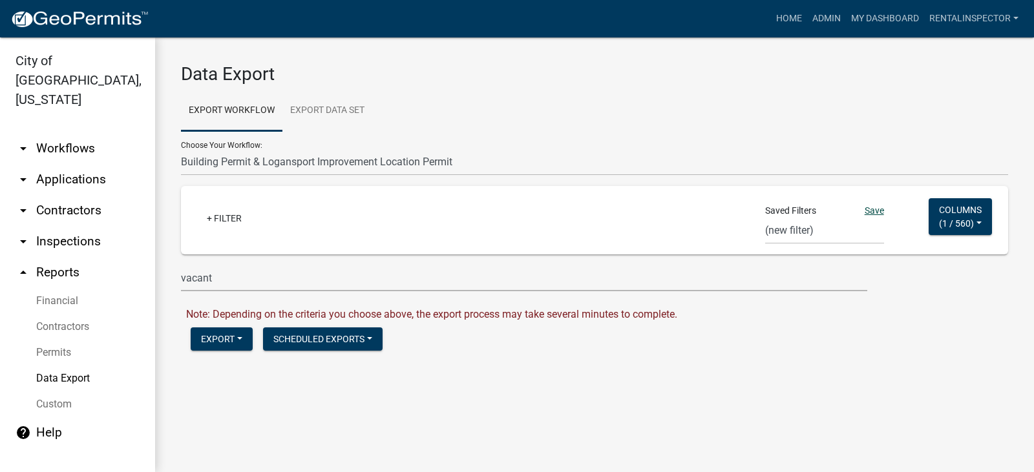
click at [873, 211] on link "Save" at bounding box center [874, 210] width 19 height 10
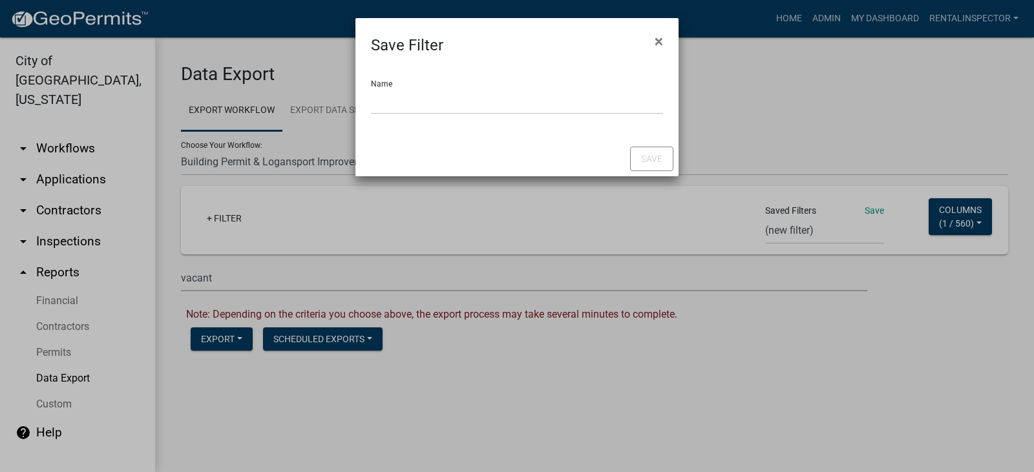
click at [370, 100] on div "Name" at bounding box center [516, 99] width 323 height 85
click at [379, 102] on input "Name" at bounding box center [517, 101] width 292 height 26
click at [651, 154] on button "Save" at bounding box center [651, 159] width 43 height 25
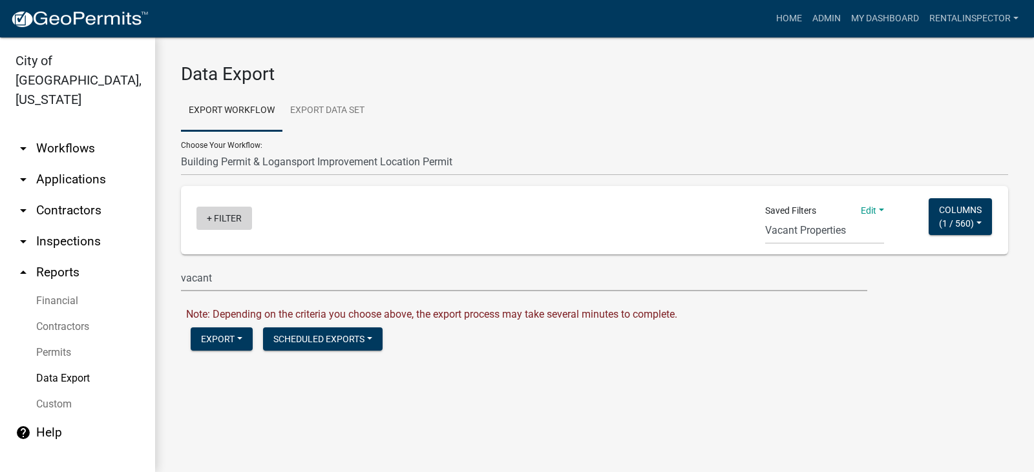
click at [224, 215] on link "+ Filter" at bounding box center [224, 218] width 56 height 23
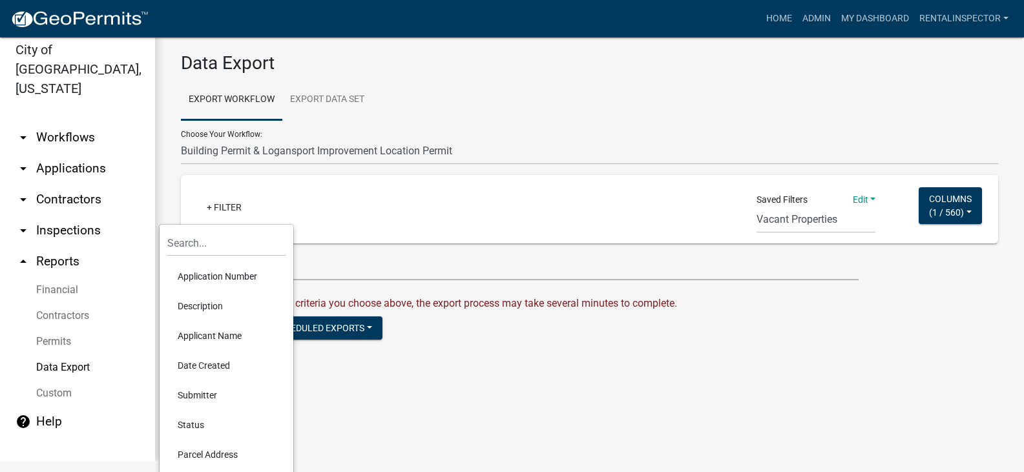
scroll to position [138, 0]
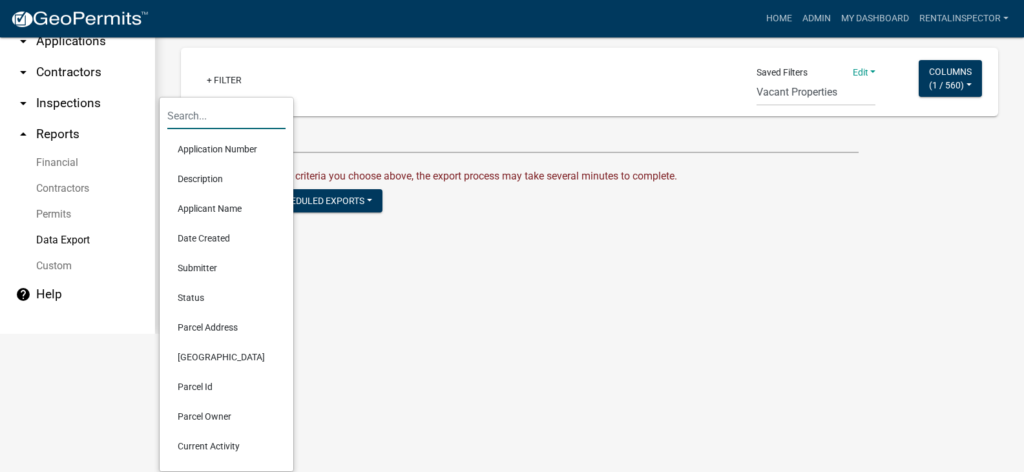
click at [240, 115] on input "text" at bounding box center [226, 116] width 118 height 26
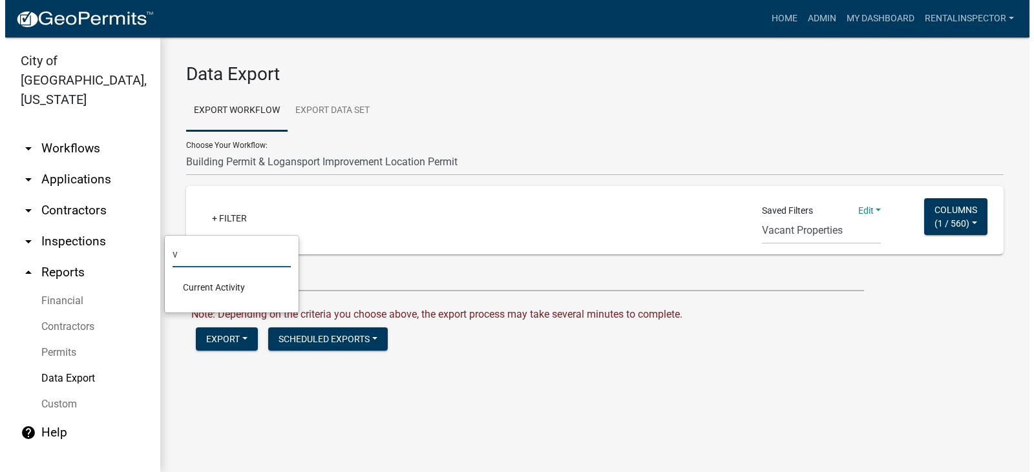
scroll to position [0, 0]
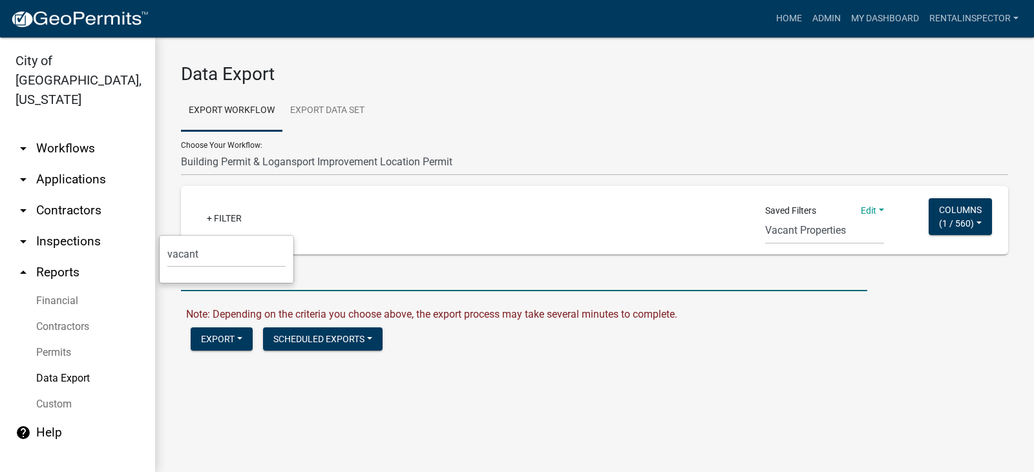
click at [532, 289] on input "vacant" at bounding box center [524, 278] width 686 height 26
click at [775, 233] on select "week mow list week mow list grass 2 trash trash containers Contractor with type…" at bounding box center [824, 231] width 119 height 26
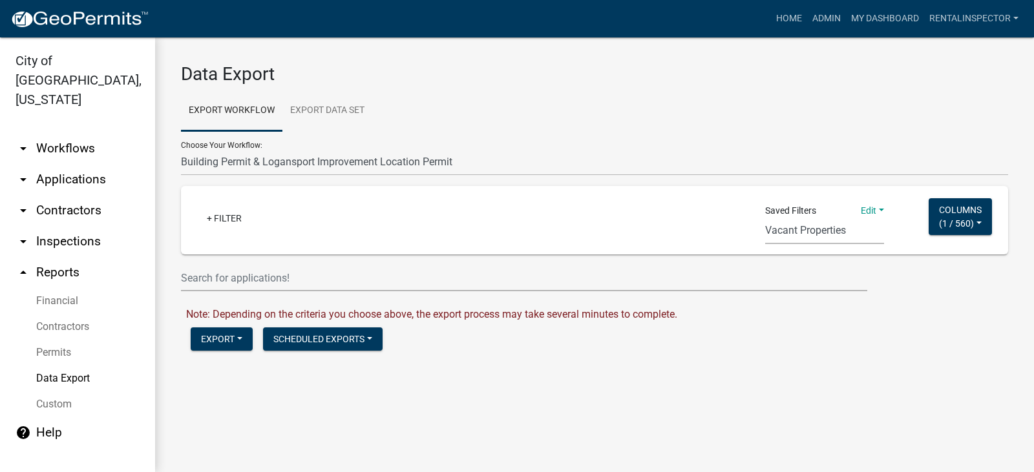
click at [730, 184] on div "Choose Your Workflow: *In Office GARAGE SALE Permit COMPLETED IN OFFICE ONLY Ap…" at bounding box center [594, 211] width 827 height 160
click at [721, 127] on ul "Export Workflow Export Data Set" at bounding box center [594, 110] width 827 height 41
click at [224, 221] on link "+ Filter" at bounding box center [224, 218] width 56 height 23
click at [227, 257] on input "vacant" at bounding box center [226, 254] width 118 height 26
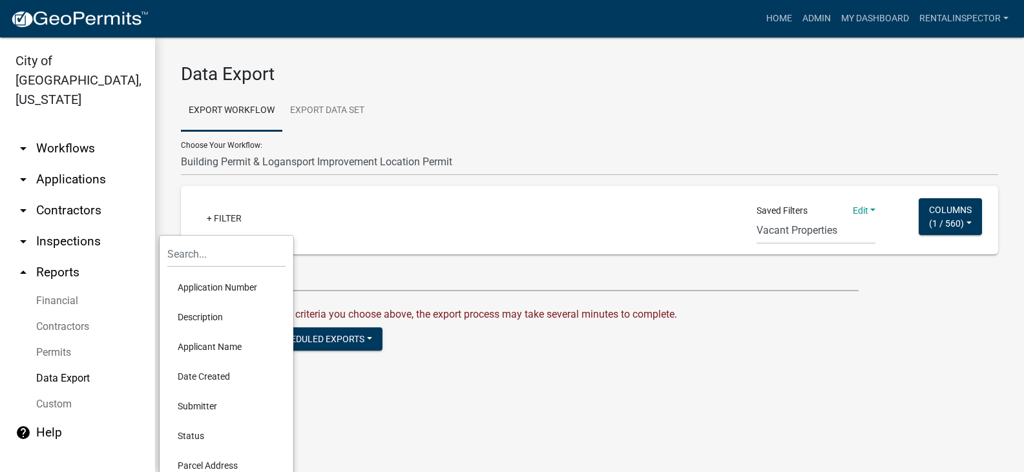
click at [653, 132] on div "Choose Your Workflow: *In Office GARAGE SALE Permit COMPLETED IN OFFICE ONLY Ap…" at bounding box center [589, 153] width 817 height 45
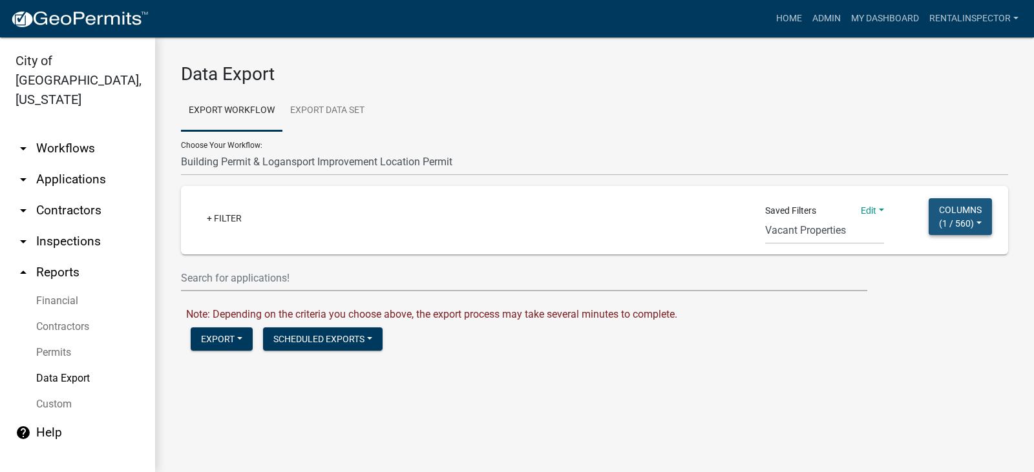
click at [974, 227] on button "Columns ( 1 / 560 )" at bounding box center [960, 216] width 63 height 37
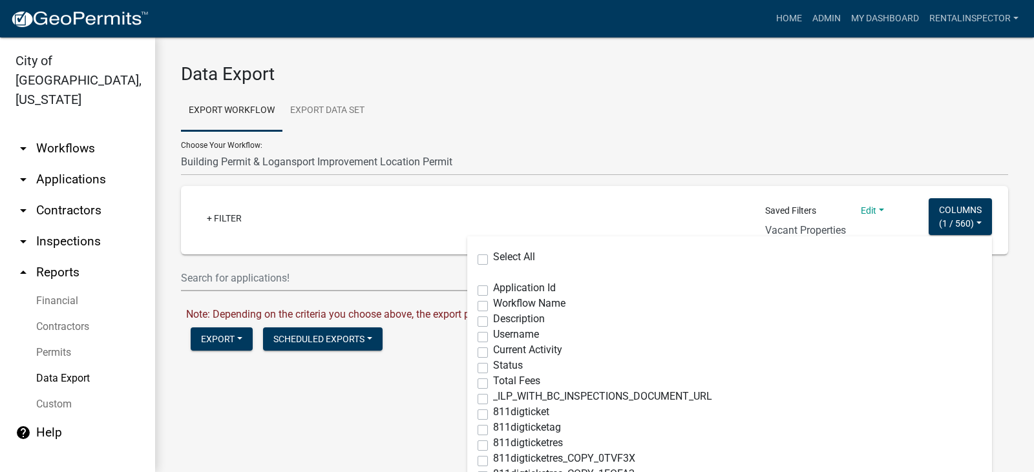
click at [493, 289] on label "Application Id" at bounding box center [524, 288] width 63 height 10
click at [493, 289] on input "Application Id" at bounding box center [497, 287] width 8 height 8
click at [493, 303] on label "Workflow Name" at bounding box center [529, 304] width 72 height 10
click at [493, 303] on input "Workflow Name" at bounding box center [497, 303] width 8 height 8
click at [493, 303] on label "Workflow Name" at bounding box center [529, 304] width 72 height 10
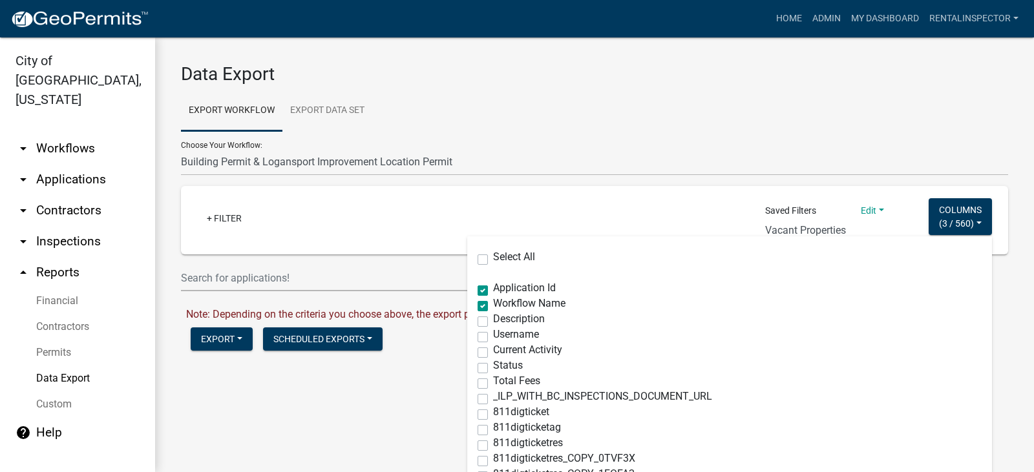
click at [493, 303] on input "Workflow Name" at bounding box center [497, 303] width 8 height 8
click at [493, 364] on label "Status" at bounding box center [508, 366] width 30 height 10
click at [493, 364] on input "Status" at bounding box center [497, 365] width 8 height 8
click at [701, 210] on div "+ Filter" at bounding box center [458, 220] width 543 height 26
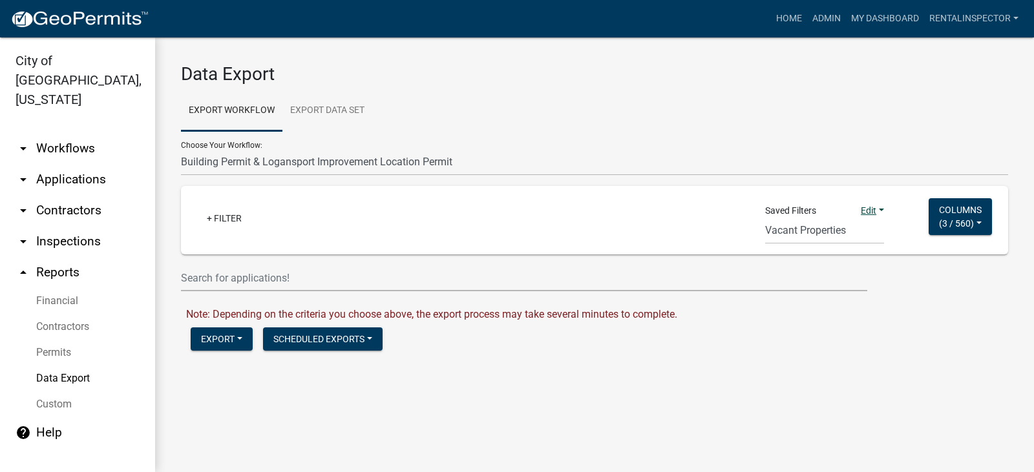
click at [870, 209] on link "Edit" at bounding box center [872, 210] width 23 height 10
click at [806, 238] on button "Save" at bounding box center [832, 238] width 103 height 31
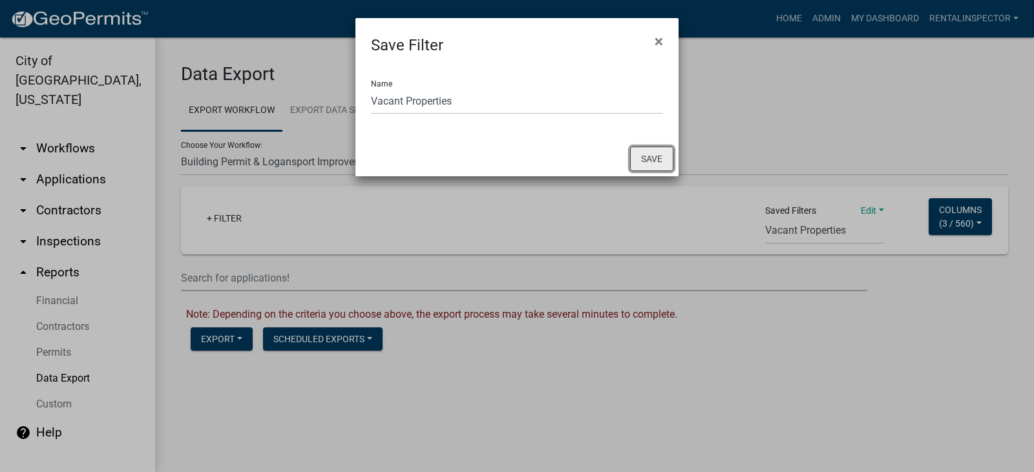
click at [643, 158] on button "Save" at bounding box center [651, 159] width 43 height 25
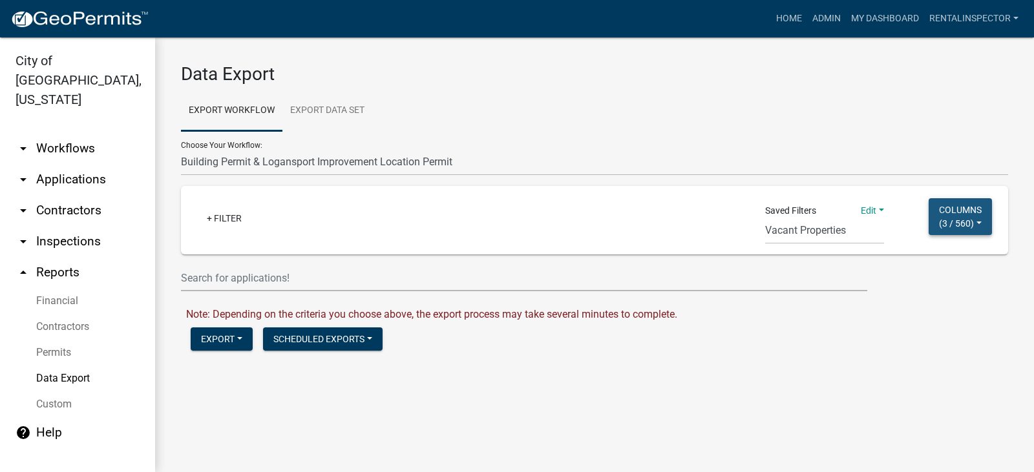
click at [938, 204] on button "Columns ( 3 / 560 )" at bounding box center [960, 216] width 63 height 37
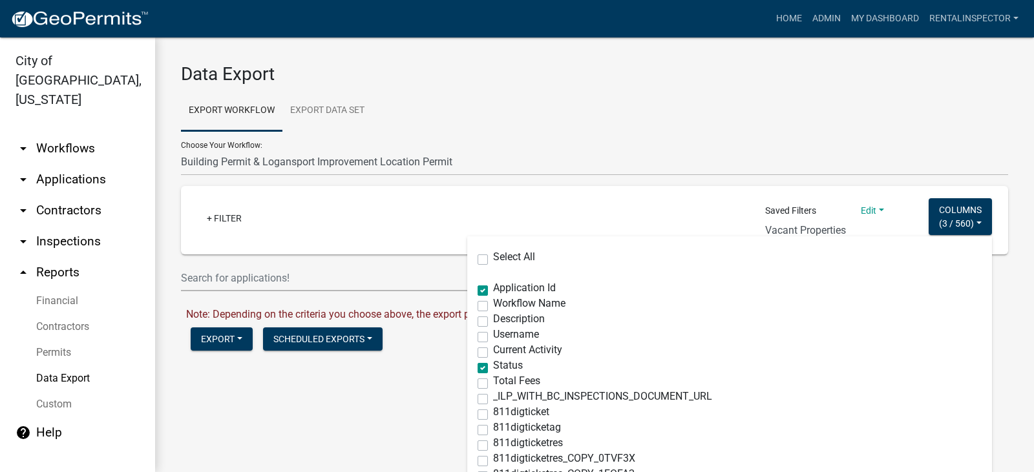
click at [493, 354] on label "Current Activity" at bounding box center [527, 350] width 69 height 10
click at [493, 353] on input "Current Activity" at bounding box center [497, 349] width 8 height 8
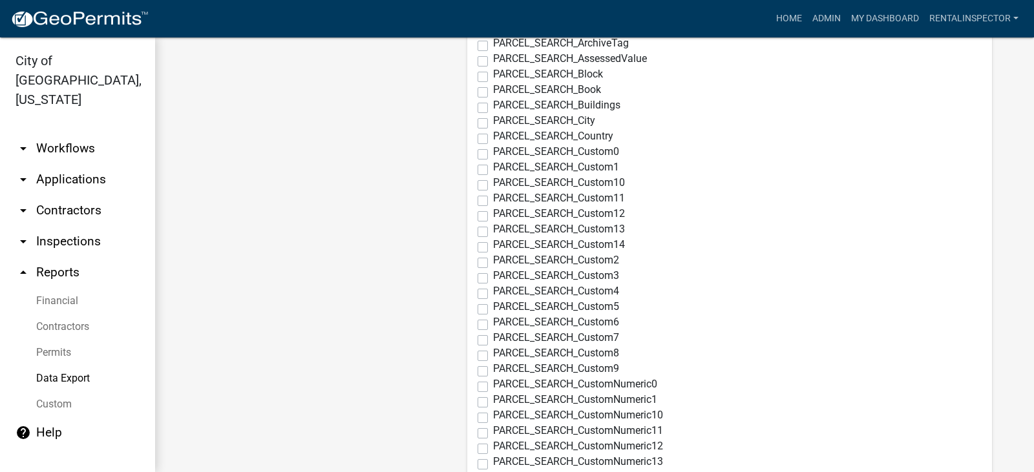
scroll to position [3277, 0]
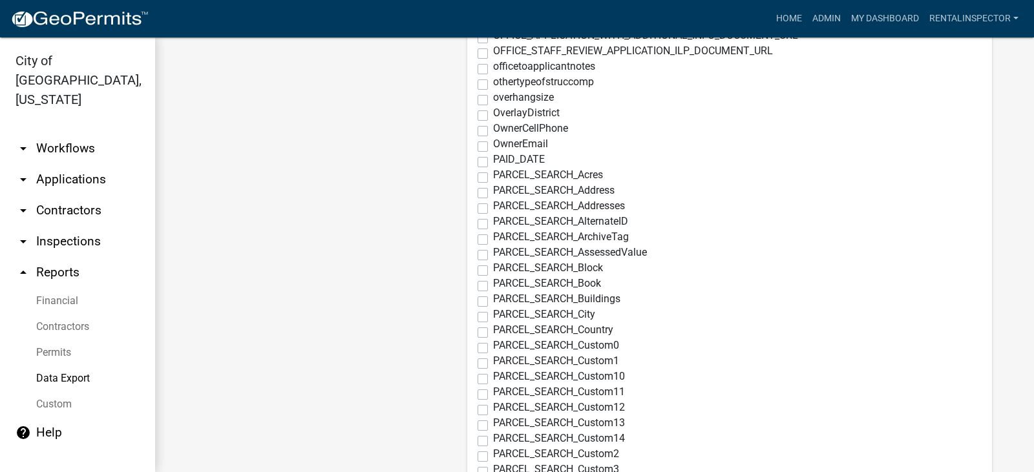
click at [493, 190] on label "PARCEL_SEARCH_Address" at bounding box center [553, 190] width 121 height 10
click at [493, 190] on input "PARCEL_SEARCH_Address" at bounding box center [497, 189] width 8 height 8
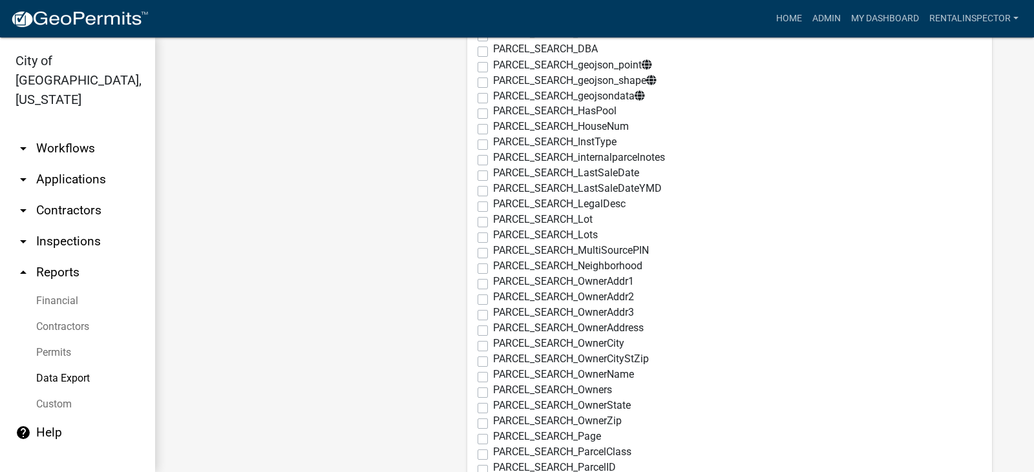
scroll to position [4052, 0]
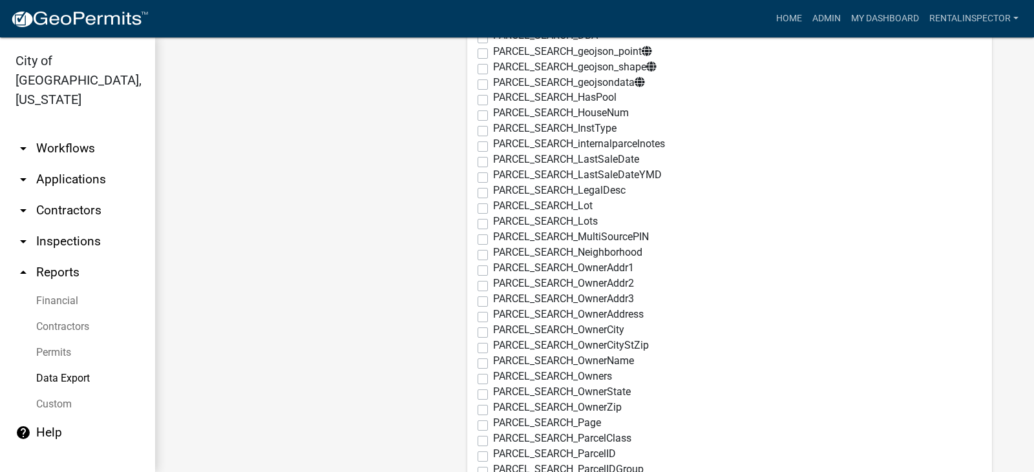
click at [493, 193] on label "PARCEL_SEARCH_LegalDesc" at bounding box center [559, 190] width 132 height 10
click at [493, 193] on input "PARCEL_SEARCH_LegalDesc" at bounding box center [497, 189] width 8 height 8
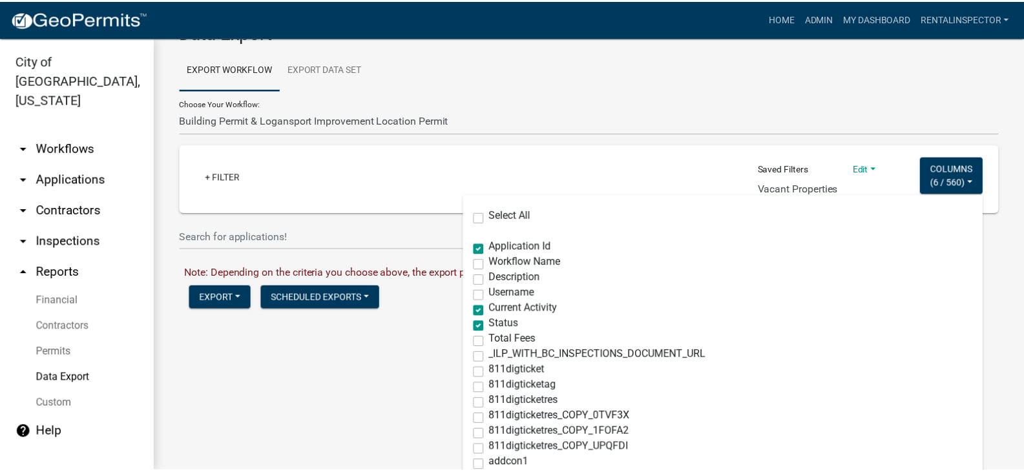
scroll to position [0, 0]
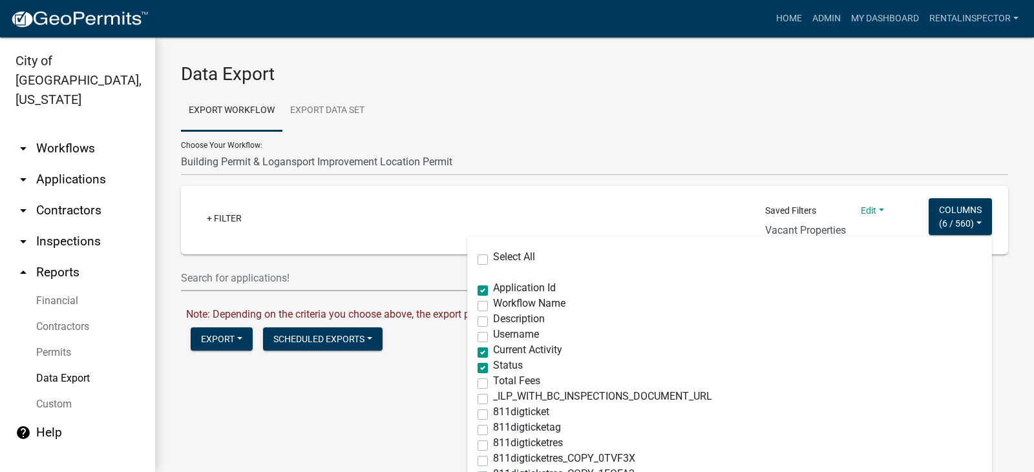
click at [881, 217] on div "+ Filter Saved Filters Edit Save Save as Delete week mow list week mow list gra…" at bounding box center [595, 220] width 816 height 68
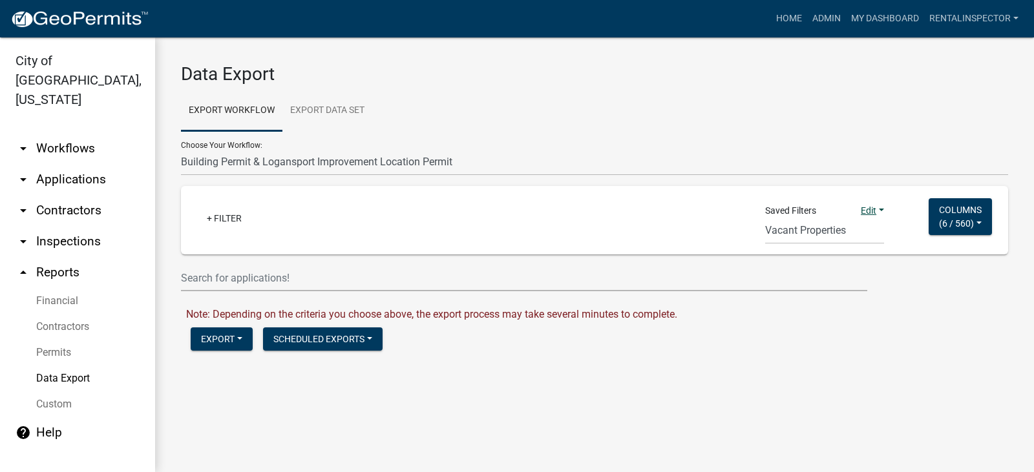
click at [874, 209] on link "Edit" at bounding box center [872, 210] width 23 height 10
click at [806, 237] on button "Save" at bounding box center [832, 238] width 103 height 31
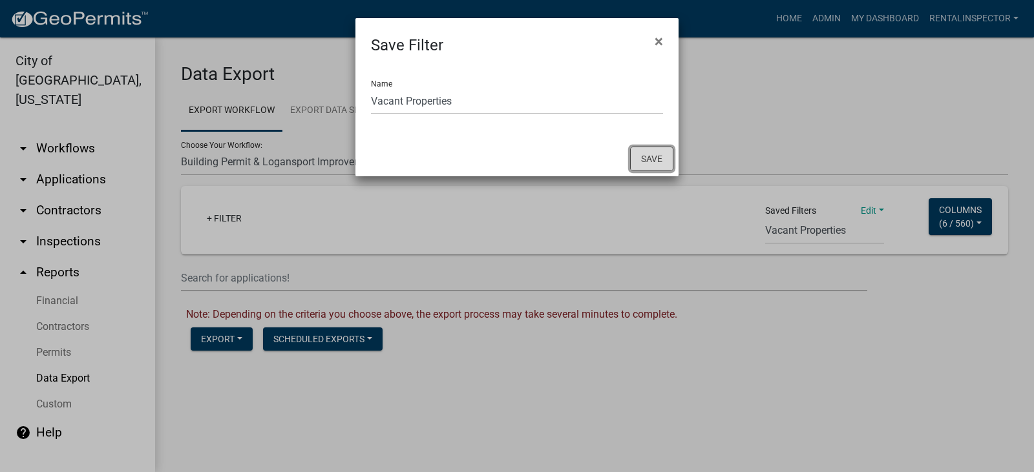
click at [636, 163] on button "Save" at bounding box center [651, 159] width 43 height 25
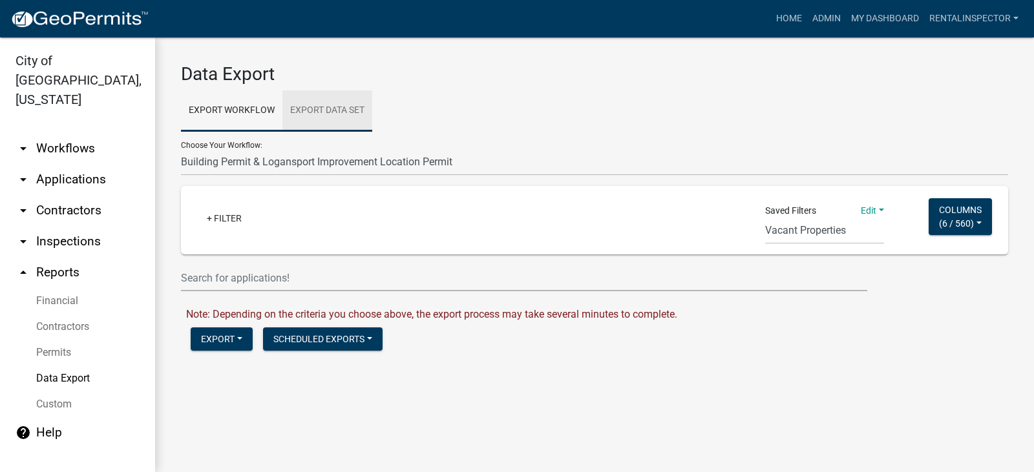
click at [328, 113] on link "Export Data Set" at bounding box center [327, 110] width 90 height 41
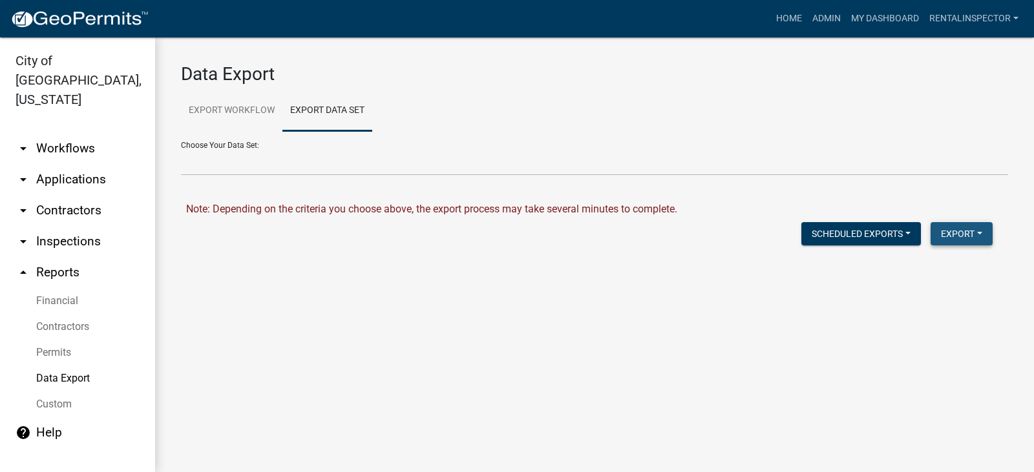
click at [946, 231] on button "Export" at bounding box center [962, 233] width 62 height 23
click at [690, 170] on select "Contractors Project List Fees Due Garage Sale List Permit list Permits Obtained…" at bounding box center [594, 162] width 827 height 26
click at [258, 114] on link "Export Workflow" at bounding box center [231, 110] width 101 height 41
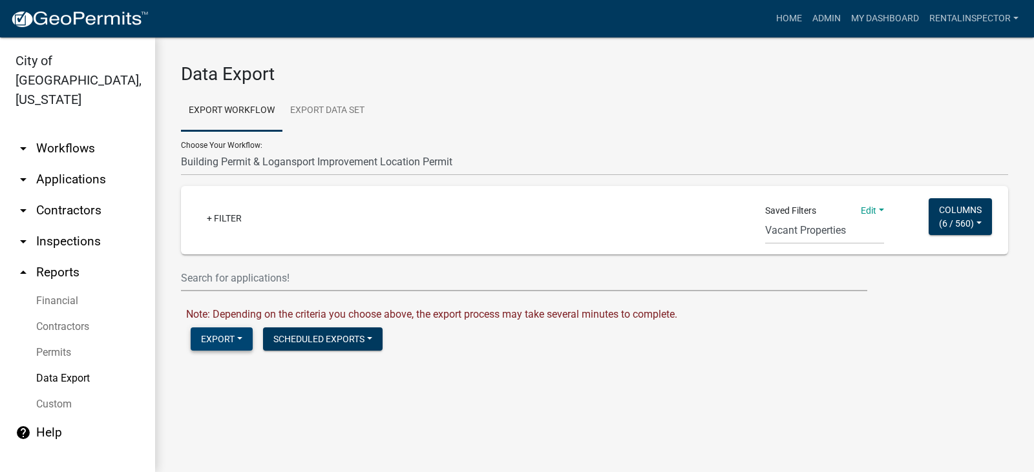
click at [242, 338] on button "Export" at bounding box center [222, 339] width 62 height 23
click at [243, 371] on button "Excel Format (.xlsx)" at bounding box center [257, 372] width 132 height 31
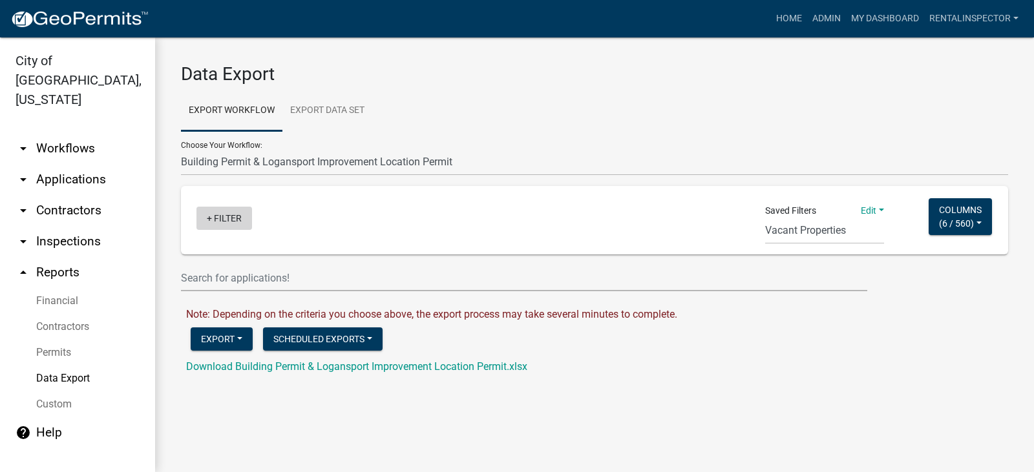
click at [226, 216] on link "+ Filter" at bounding box center [224, 218] width 56 height 23
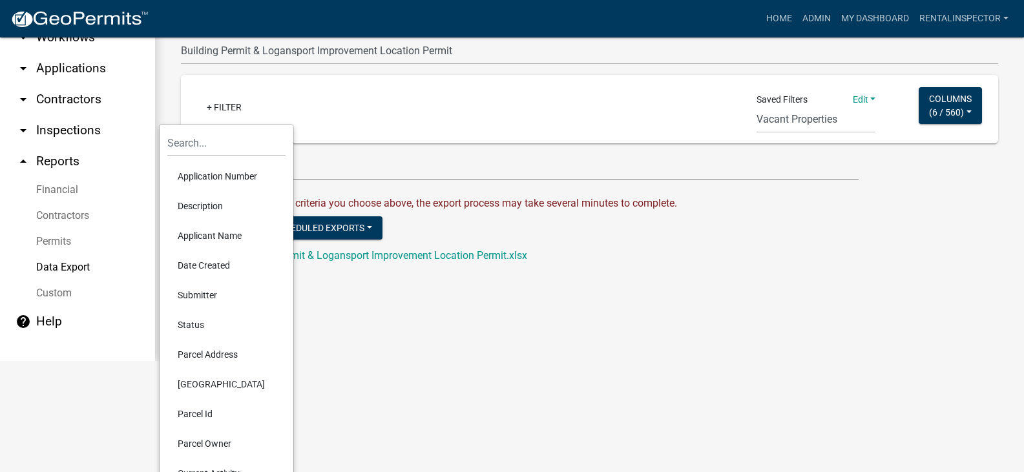
scroll to position [138, 0]
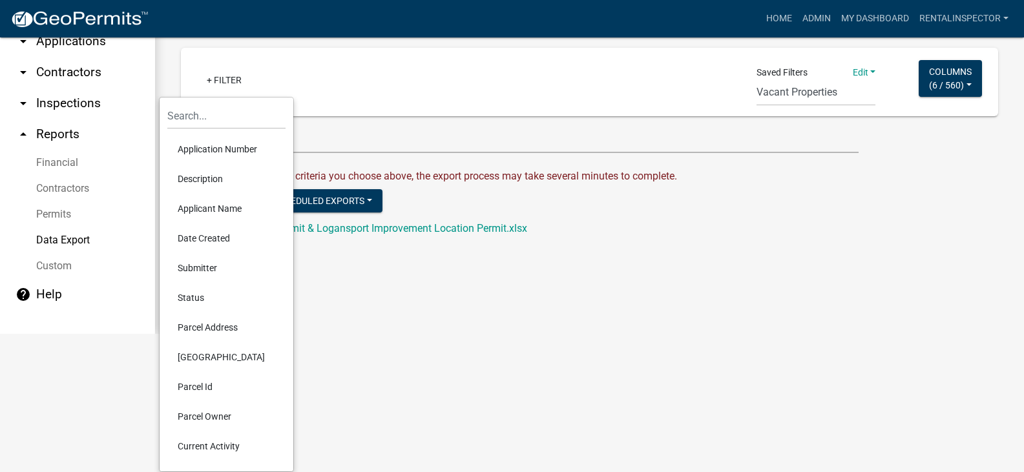
click at [399, 307] on main "Data Export Export Workflow Export Data Set Choose Your Workflow: *In Office GA…" at bounding box center [589, 116] width 869 height 435
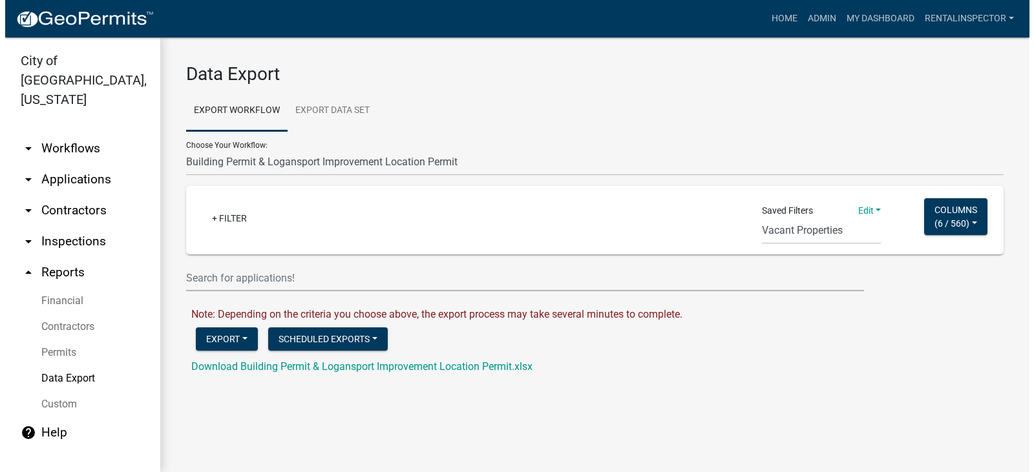
scroll to position [0, 0]
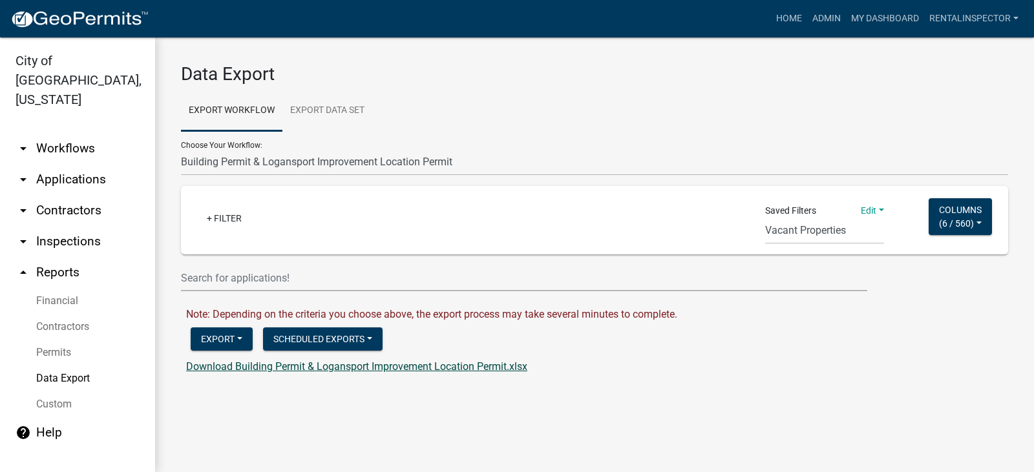
click at [288, 369] on link "Download Building Permit & Logansport Improvement Location Permit.xlsx" at bounding box center [356, 367] width 341 height 12
click at [950, 220] on span "6 / 560" at bounding box center [956, 223] width 28 height 10
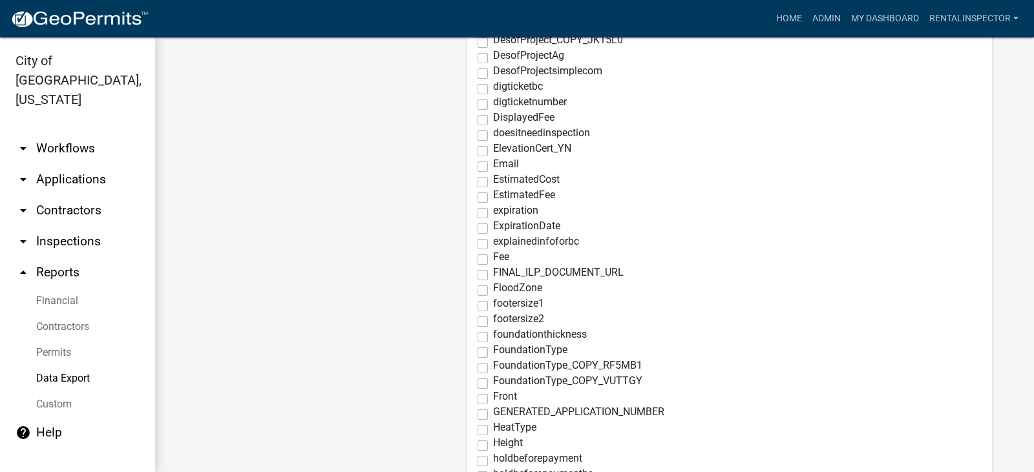
scroll to position [1745, 0]
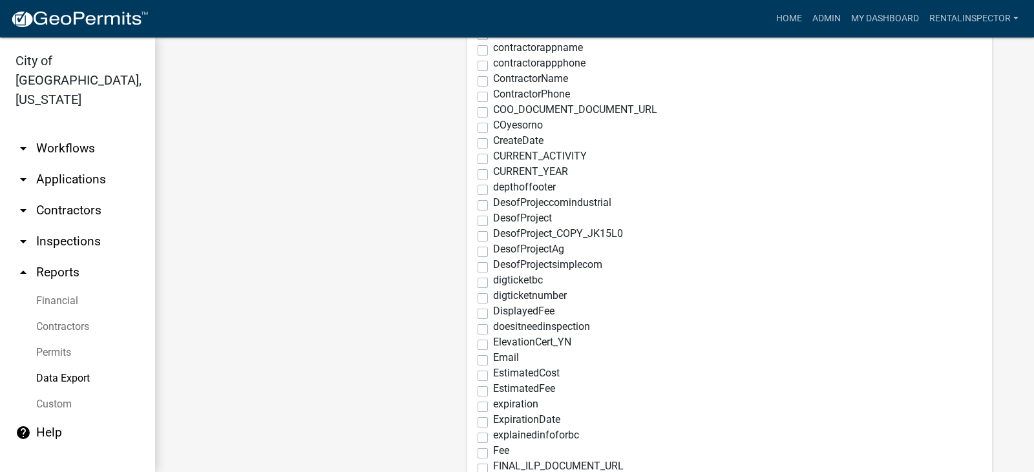
click at [478, 143] on div "CreateDate" at bounding box center [730, 144] width 504 height 16
click at [493, 145] on label "CreateDate" at bounding box center [518, 141] width 50 height 10
click at [493, 144] on input "CreateDate" at bounding box center [497, 140] width 8 height 8
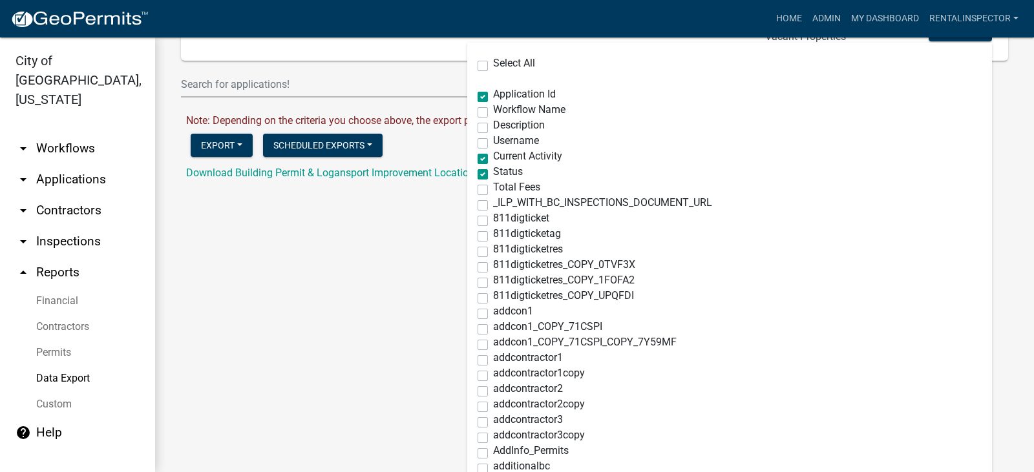
scroll to position [0, 0]
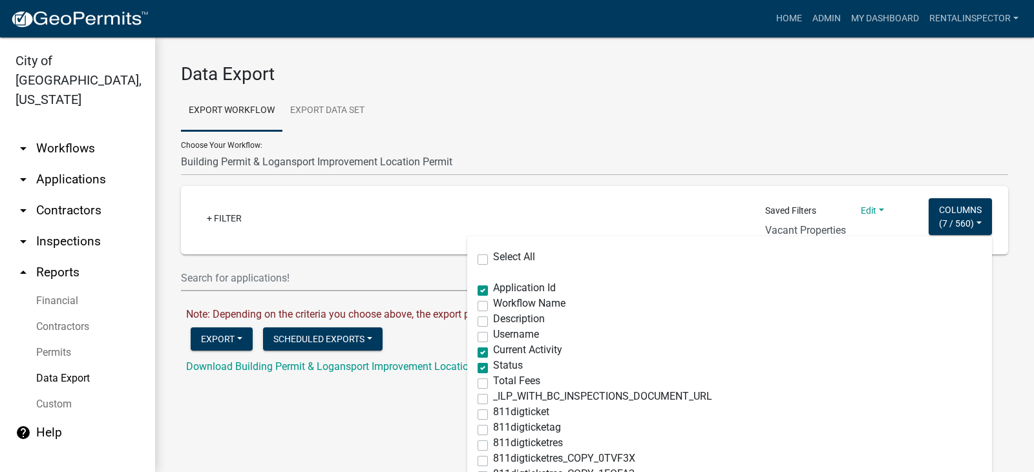
click at [889, 184] on div "Choose Your Workflow: *In Office GARAGE SALE Permit COMPLETED IN OFFICE ONLY Ap…" at bounding box center [594, 211] width 827 height 160
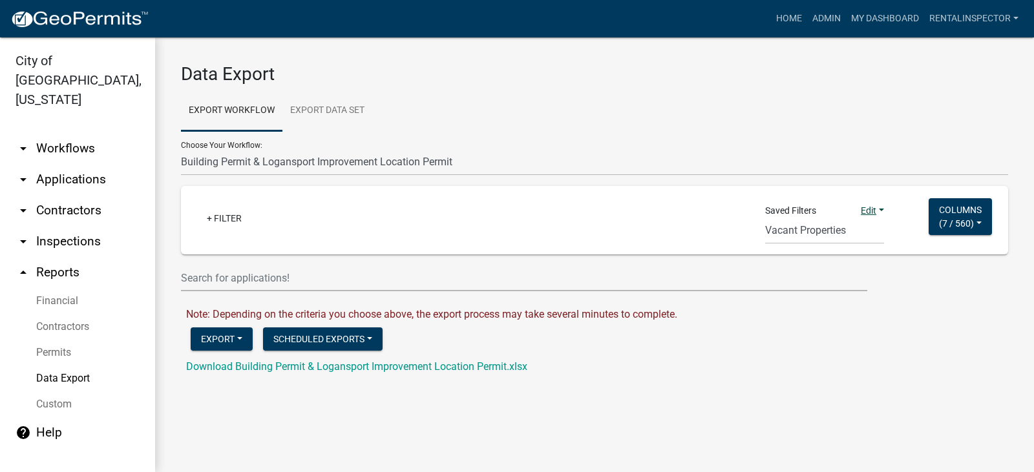
click at [869, 210] on link "Edit" at bounding box center [872, 210] width 23 height 10
click at [821, 234] on button "Save" at bounding box center [832, 238] width 103 height 31
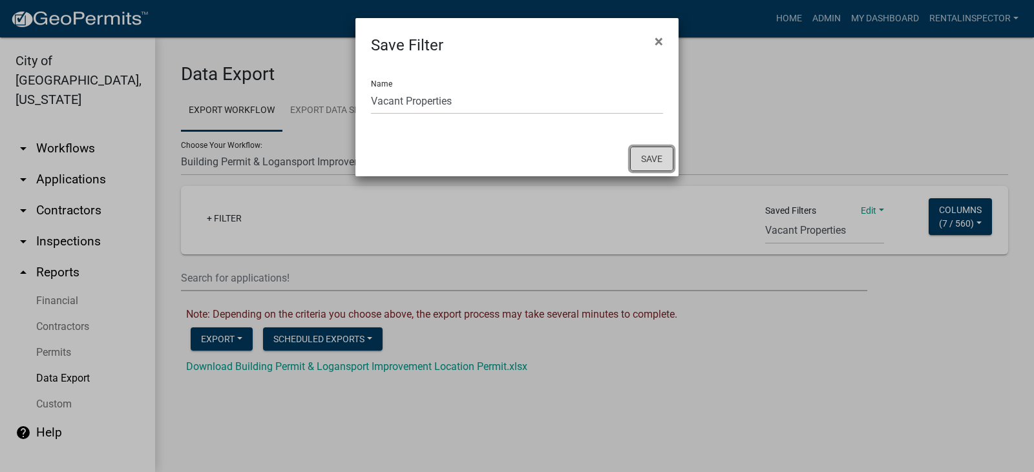
click at [648, 154] on button "Save" at bounding box center [651, 159] width 43 height 25
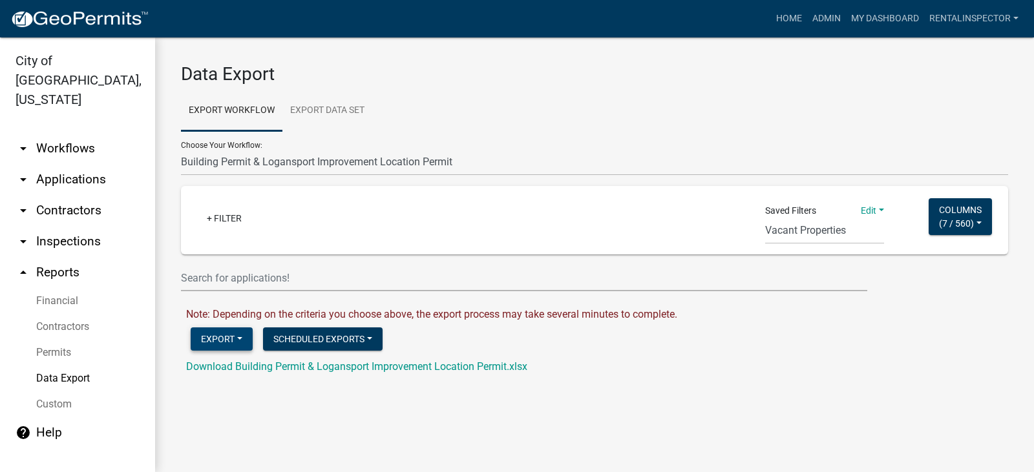
click at [232, 338] on button "Export" at bounding box center [222, 339] width 62 height 23
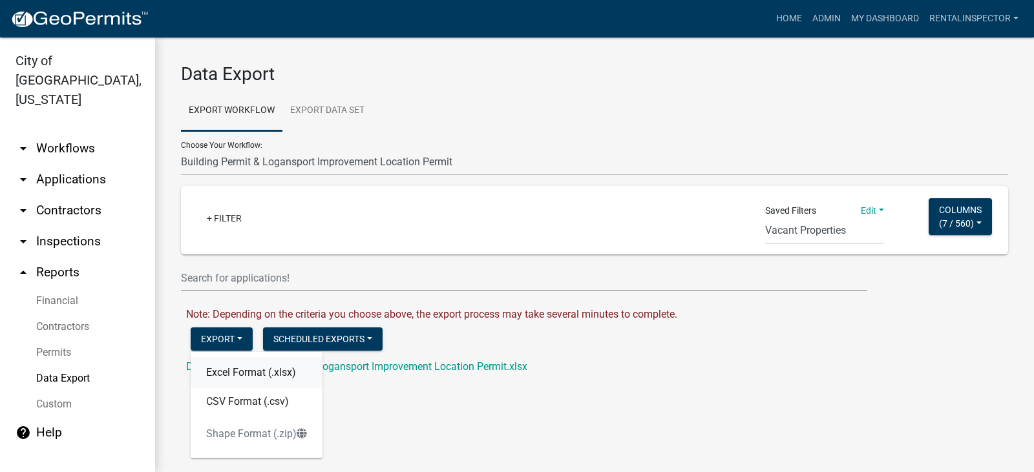
click at [241, 373] on button "Excel Format (.xlsx)" at bounding box center [257, 372] width 132 height 31
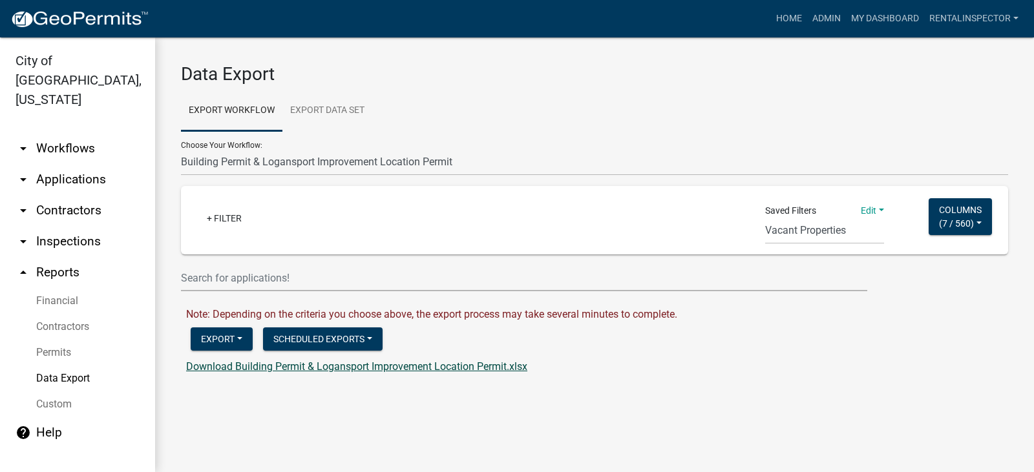
click at [431, 365] on link "Download Building Permit & Logansport Improvement Location Permit.xlsx" at bounding box center [356, 367] width 341 height 12
click at [335, 337] on button "Scheduled Exports" at bounding box center [323, 339] width 120 height 23
click at [335, 373] on strong "Create New" at bounding box center [326, 373] width 52 height 10
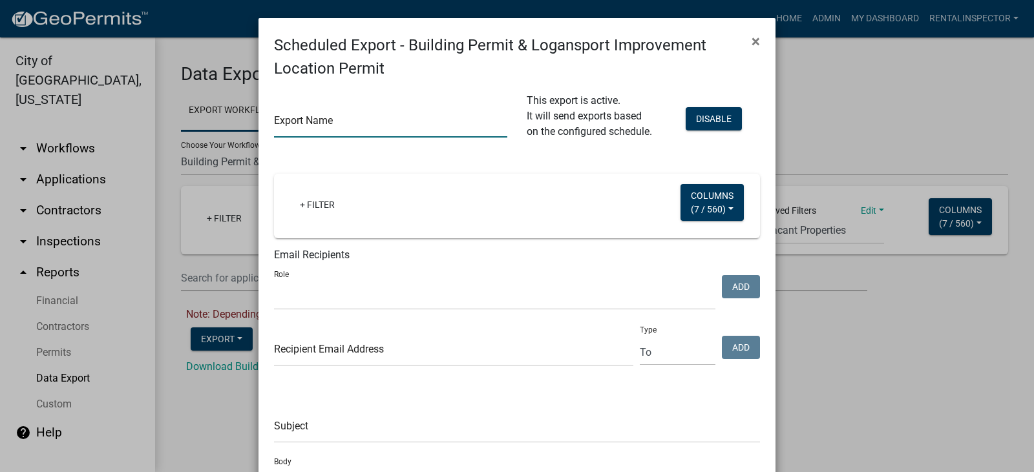
click at [359, 118] on input "text" at bounding box center [390, 124] width 233 height 26
click at [315, 211] on link "+ Filter" at bounding box center [318, 204] width 56 height 23
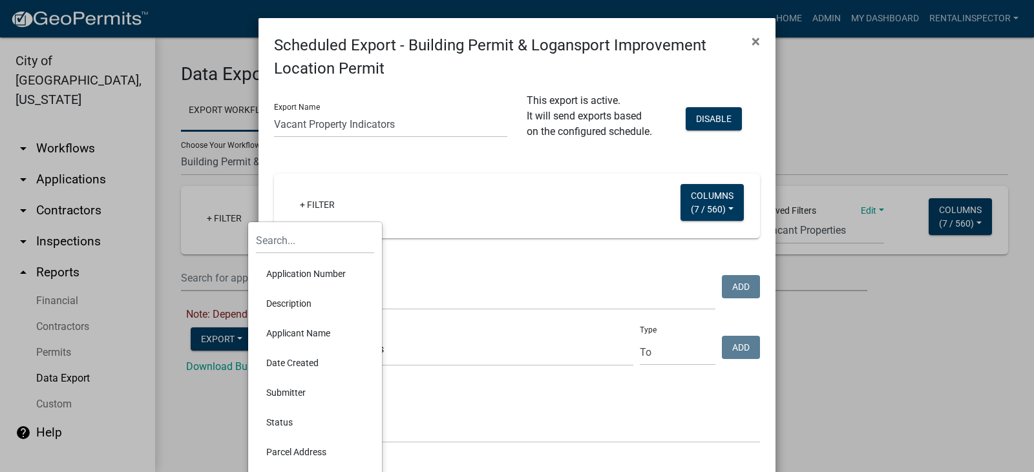
click at [556, 189] on div "+ Filter Columns ( 7 / 560 ) Select All Application Id Workflow Name Descriptio…" at bounding box center [517, 206] width 474 height 65
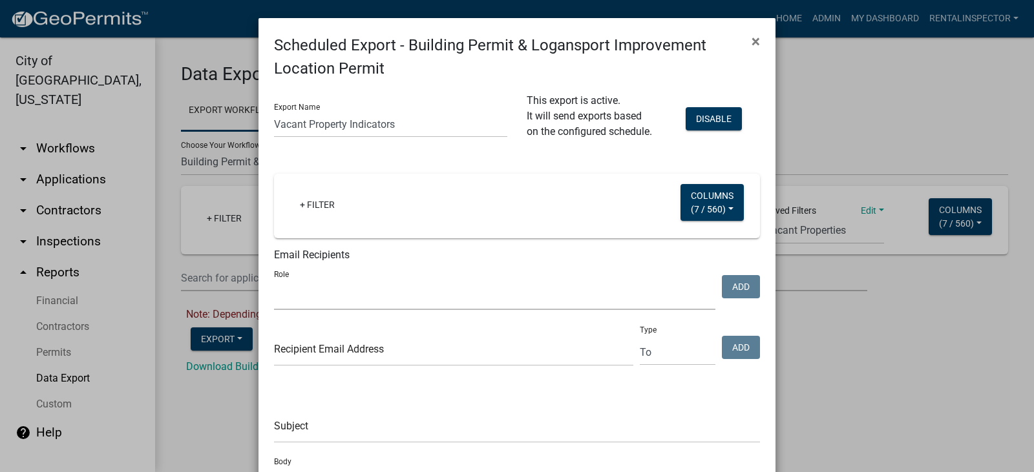
click at [364, 300] on select "Code Enforcement Admin IT Public 1 Street Department City Admin Electrical Insp…" at bounding box center [494, 297] width 441 height 26
click at [274, 284] on select "Code Enforcement Admin IT Public 1 Street Department City Admin Electrical Insp…" at bounding box center [494, 297] width 441 height 26
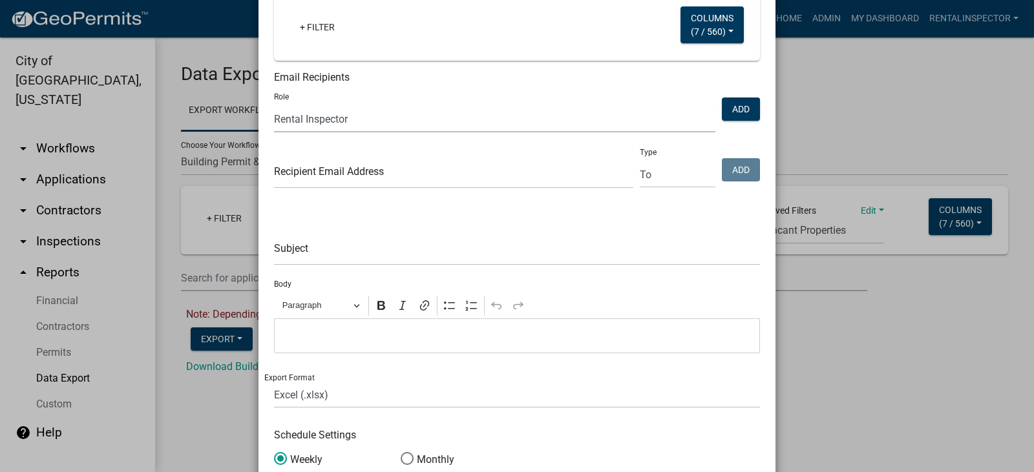
scroll to position [194, 0]
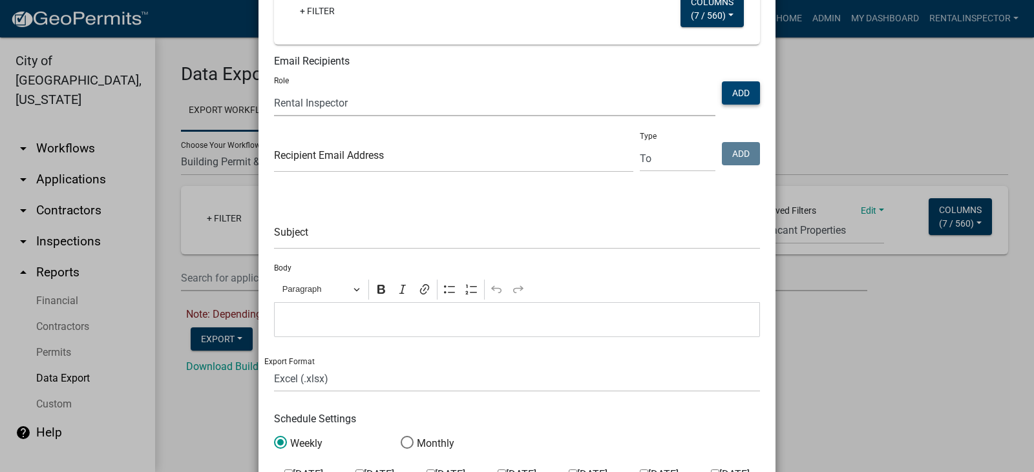
click at [735, 94] on button "Add" at bounding box center [741, 92] width 38 height 23
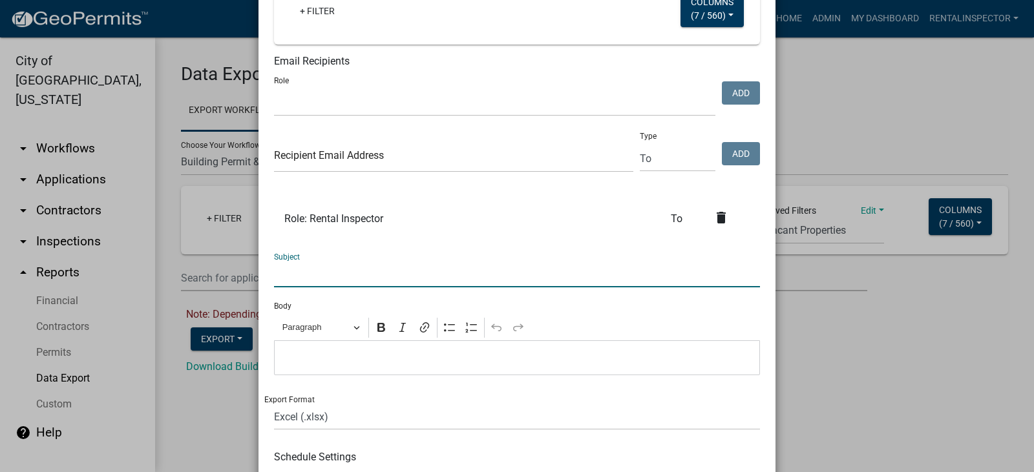
click at [399, 266] on input "text" at bounding box center [517, 274] width 486 height 26
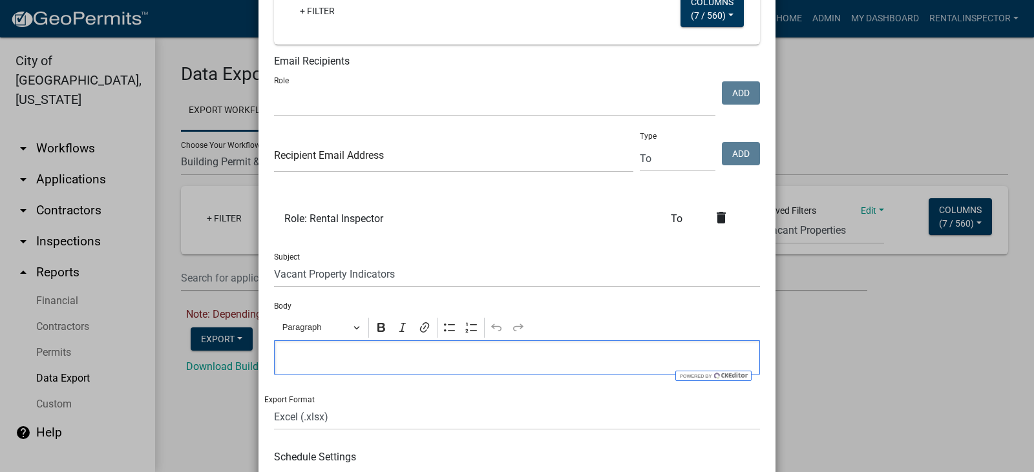
click at [381, 363] on p "Editor editing area: main. Press Alt+0 for help." at bounding box center [517, 358] width 472 height 16
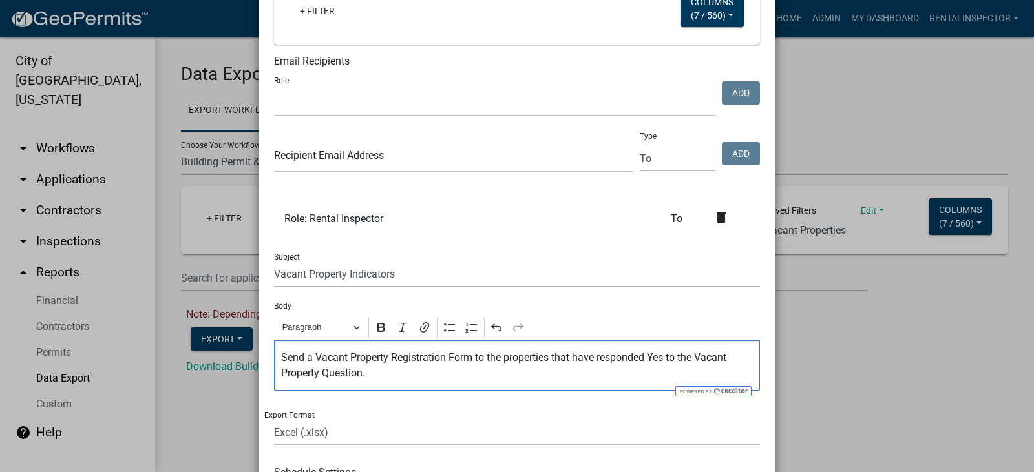
click at [574, 358] on p "Send a Vacant Property Registration Form to the properties that have responded …" at bounding box center [517, 365] width 472 height 31
click at [545, 359] on p "Send a Vacant Property Registration Form to the properties that have responded …" at bounding box center [517, 365] width 472 height 31
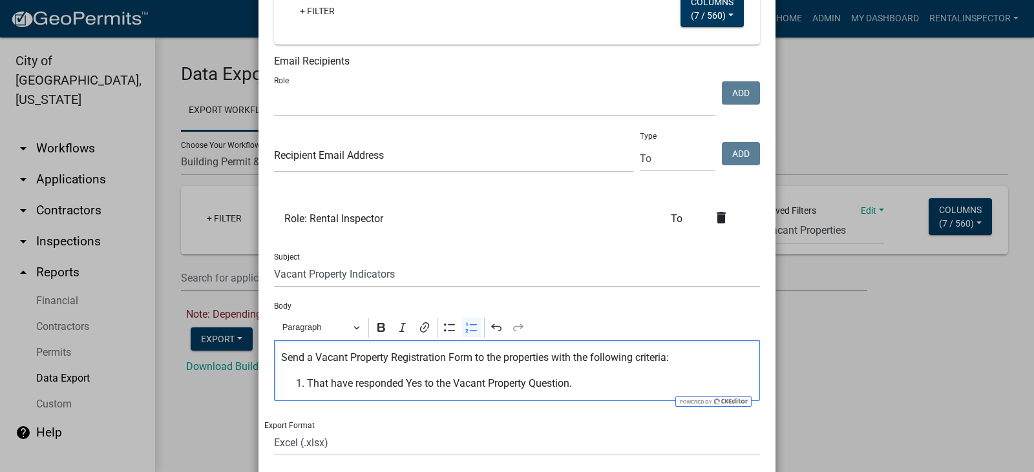
click at [587, 383] on span "That have responded Yes to the Vacant Property Question." at bounding box center [530, 384] width 447 height 16
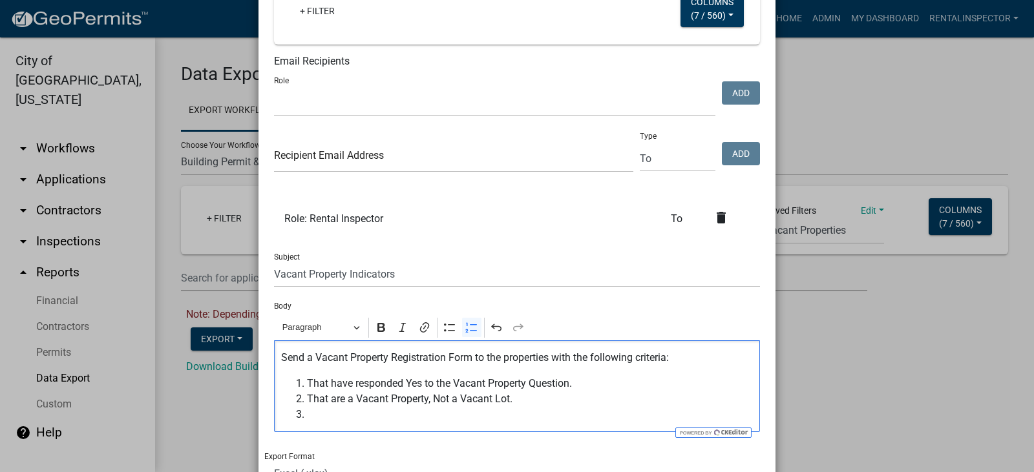
click at [437, 398] on span "That are a Vacant Property, Not a Vacant Lot." at bounding box center [530, 400] width 447 height 16
click at [445, 422] on span "Editor editing area: main. Press Alt+0 for help." at bounding box center [530, 415] width 447 height 16
click at [428, 401] on span "That are a Vacant Property, not a Vacant Lot." at bounding box center [530, 400] width 447 height 16
click at [523, 400] on span "That are a Vacant Property, excluding Vacant Lot." at bounding box center [530, 400] width 447 height 16
click at [432, 425] on div "Send a Vacant Property Registration Form to the properties with the following c…" at bounding box center [517, 387] width 486 height 92
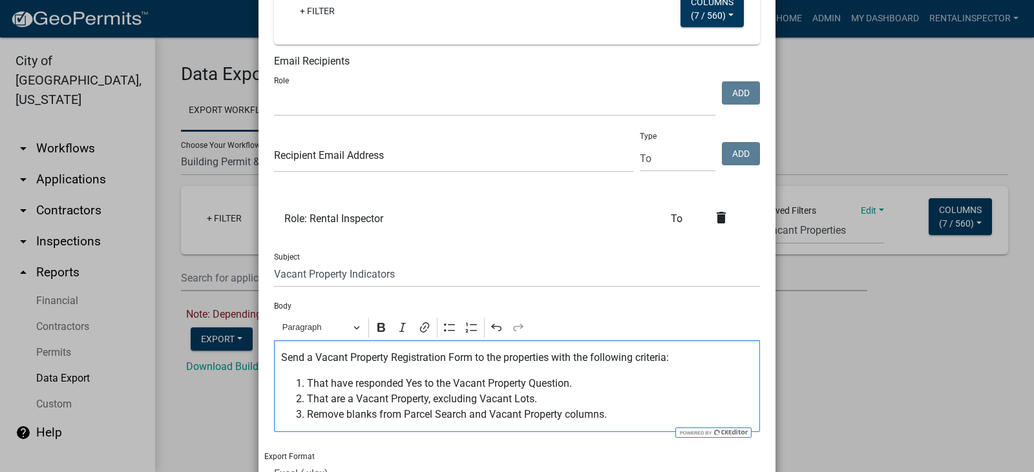
click at [469, 358] on p "Send a Vacant Property Registration Form to the properties with the following c…" at bounding box center [517, 358] width 472 height 16
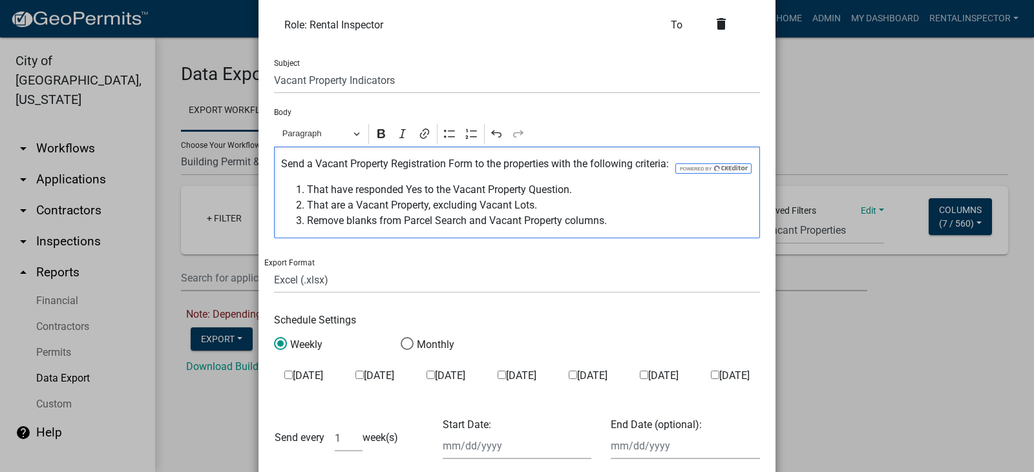
scroll to position [570, 0]
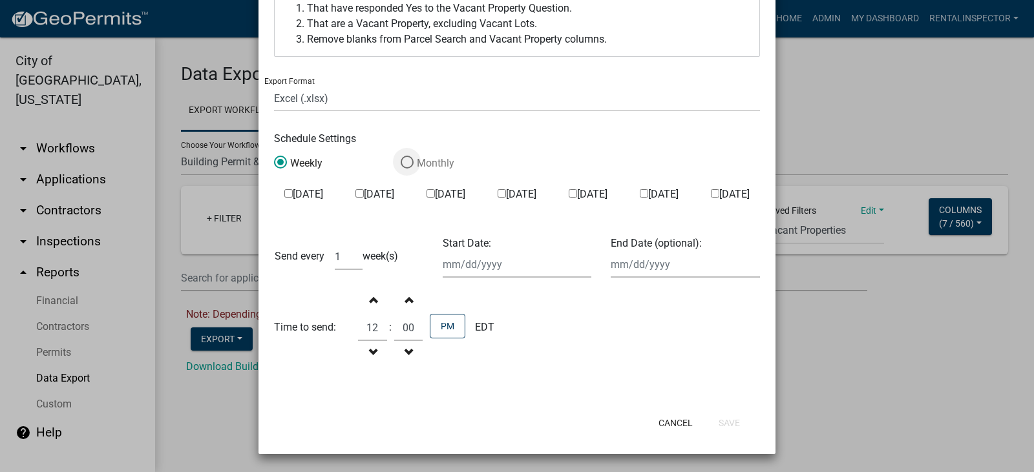
click at [405, 163] on span at bounding box center [406, 162] width 27 height 28
click at [401, 156] on input "Monthly" at bounding box center [401, 156] width 0 height 0
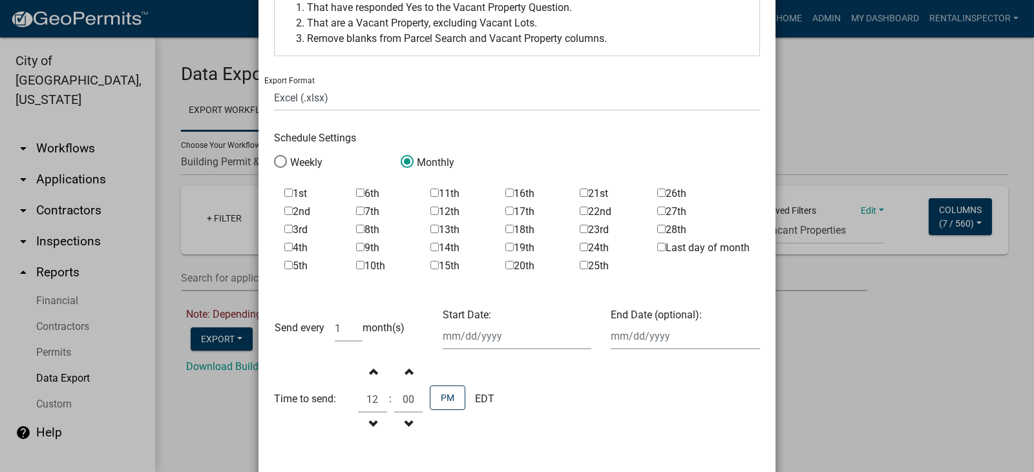
click at [657, 248] on input "Last day of month" at bounding box center [661, 247] width 8 height 8
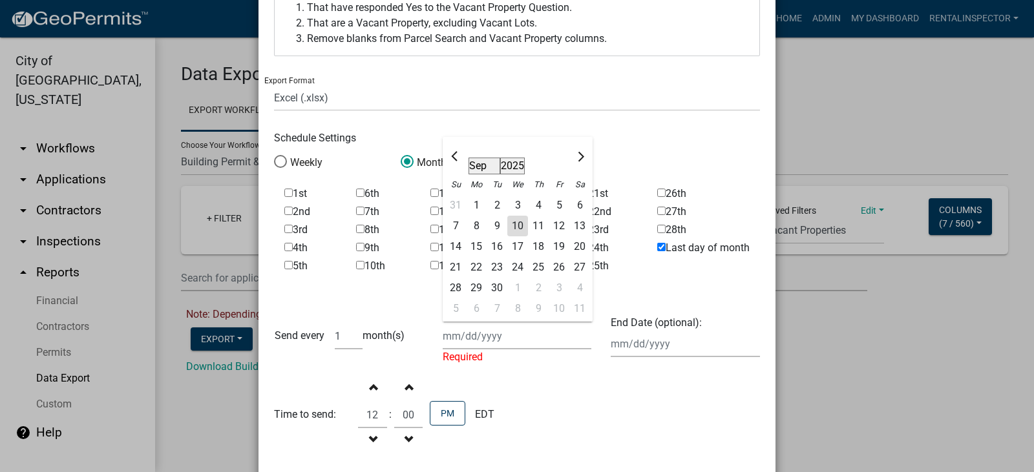
click at [466, 329] on div "Start Date: Jan Feb Mar Apr May Jun [DATE] Aug Sep Oct Nov [DATE] 2016 2017 201…" at bounding box center [517, 337] width 169 height 58
click at [470, 204] on div "1" at bounding box center [476, 205] width 21 height 21
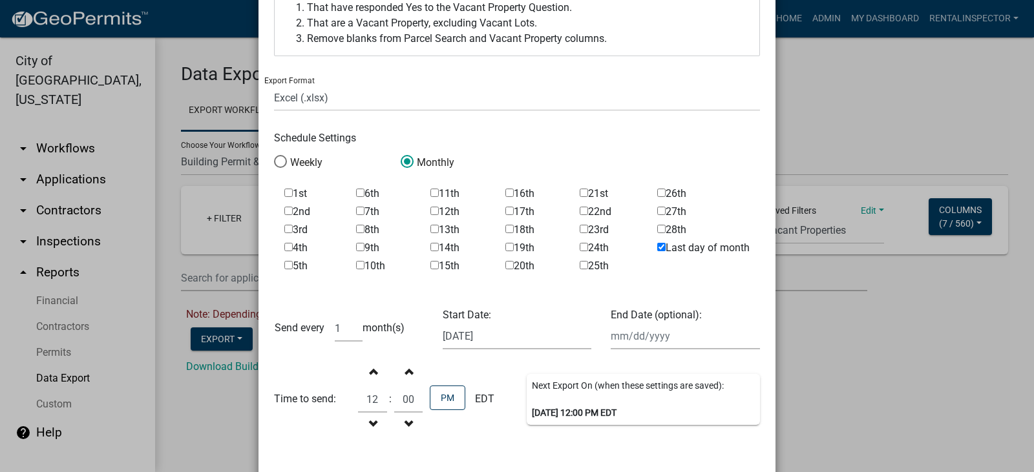
click at [631, 336] on div "End Date (optional):" at bounding box center [685, 329] width 169 height 42
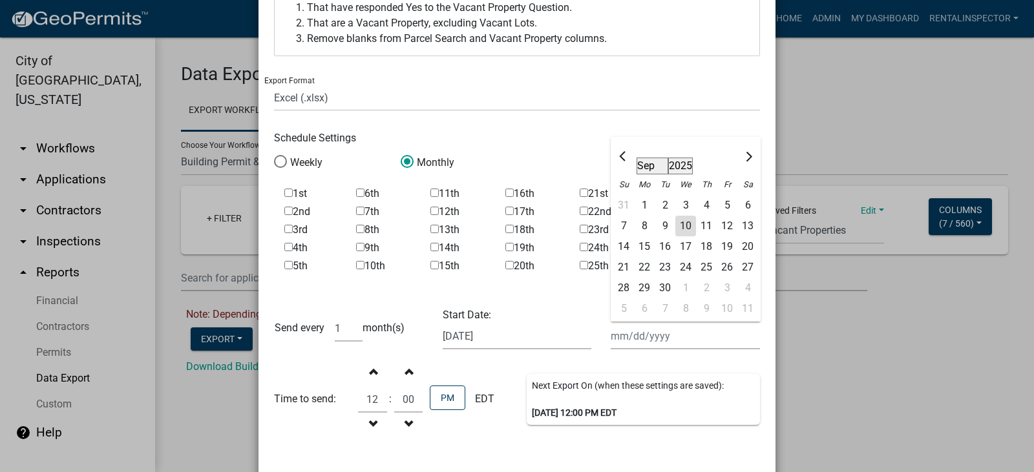
click at [672, 162] on select "2015 2016 2017 2018 2019 2020 2021 2022 2023 2024 2025 2026 2027 2028 2029 2030…" at bounding box center [680, 166] width 25 height 17
click at [668, 158] on select "2015 2016 2017 2018 2019 2020 2021 2022 2023 2024 2025 2026 2027 2028 2029 2030…" at bounding box center [680, 166] width 25 height 17
click at [682, 207] on div "1" at bounding box center [685, 205] width 21 height 21
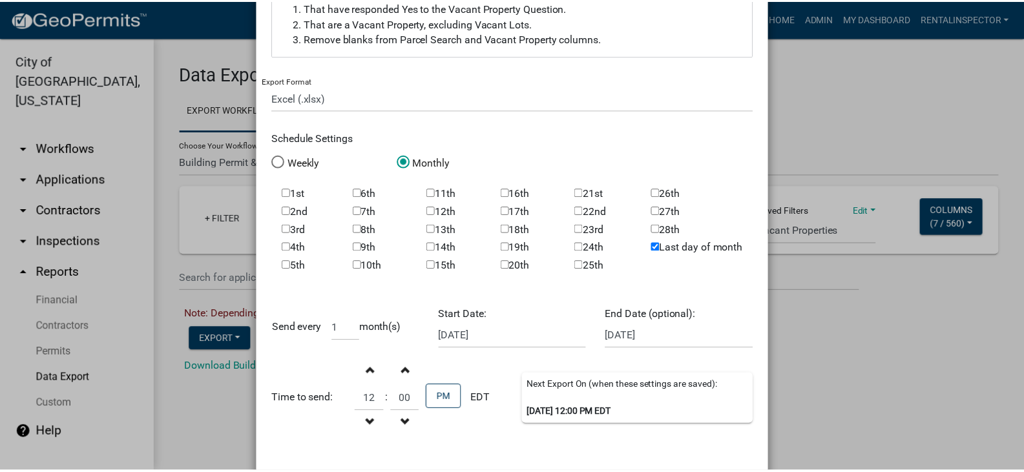
scroll to position [642, 0]
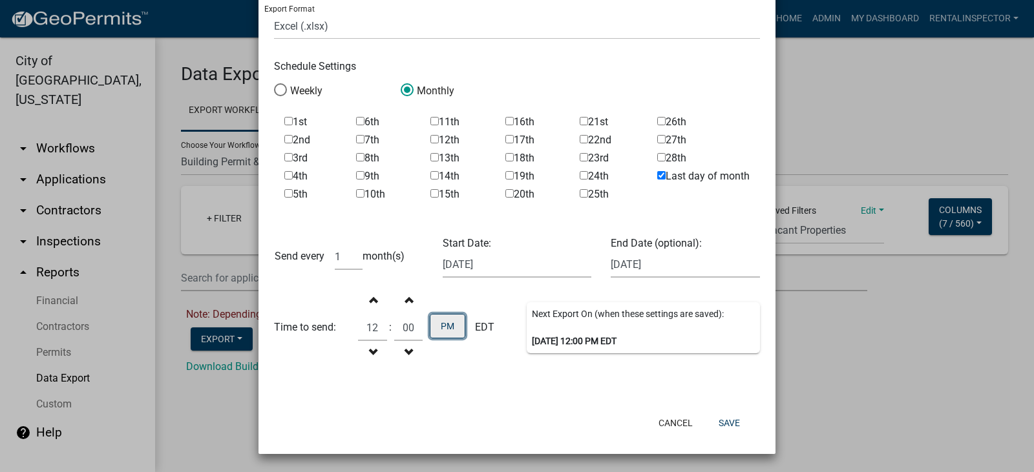
click at [437, 325] on button "PM" at bounding box center [448, 326] width 36 height 25
click at [374, 356] on button "Decrement hours" at bounding box center [372, 352] width 27 height 23
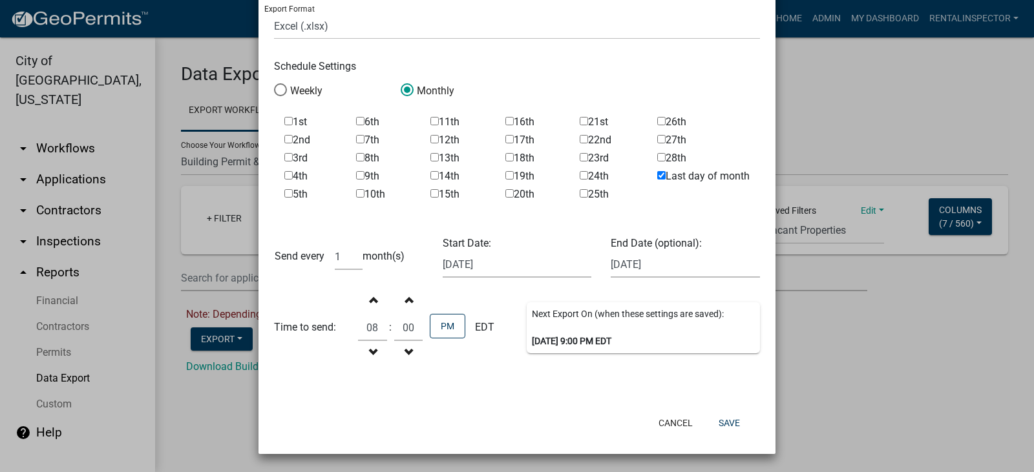
click at [374, 356] on button "Decrement hours" at bounding box center [372, 352] width 27 height 23
click at [370, 300] on span "button" at bounding box center [373, 299] width 6 height 10
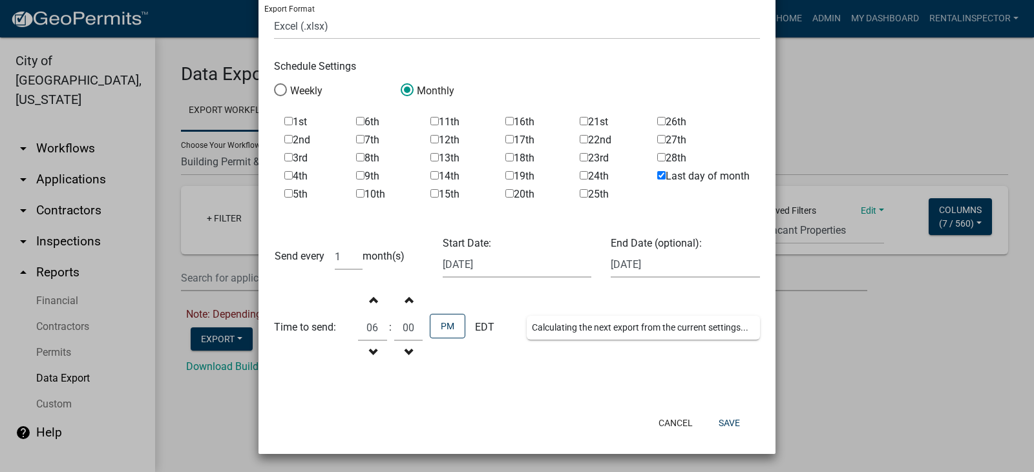
click at [370, 300] on span "button" at bounding box center [373, 299] width 6 height 10
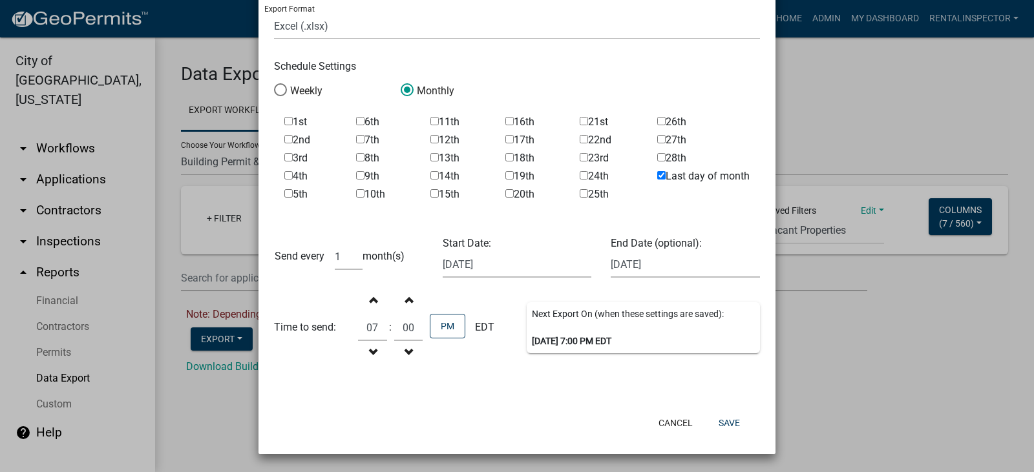
click at [370, 300] on span "button" at bounding box center [373, 299] width 6 height 10
click at [446, 332] on button "PM" at bounding box center [448, 326] width 36 height 25
click at [729, 420] on button "Save" at bounding box center [729, 423] width 42 height 23
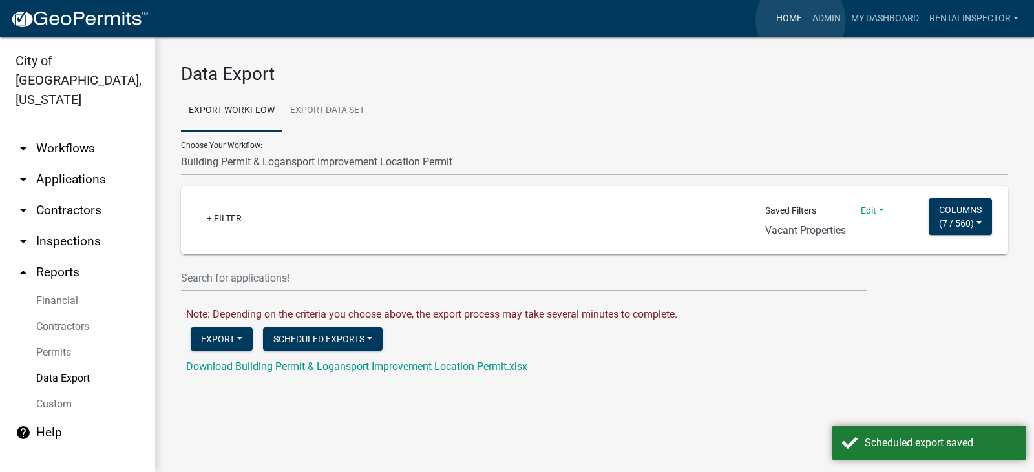
click at [801, 21] on link "Home" at bounding box center [789, 18] width 36 height 25
